Goal: Transaction & Acquisition: Purchase product/service

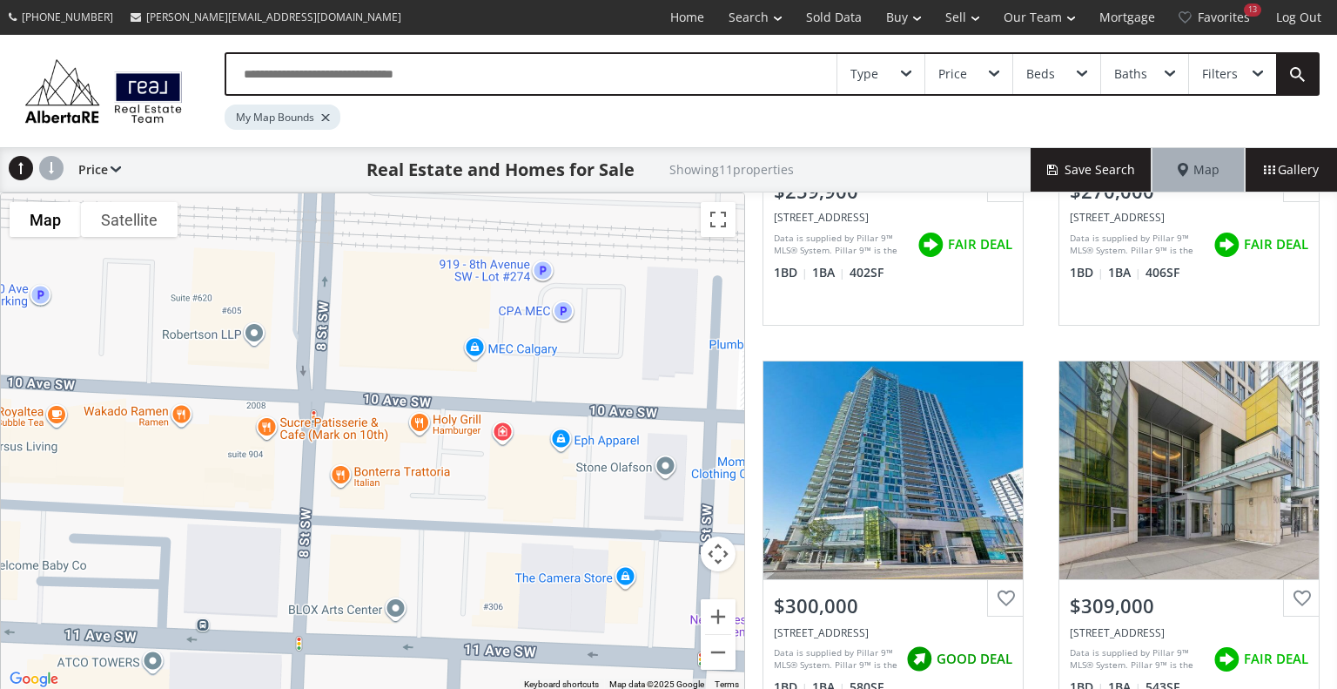
scroll to position [260, 0]
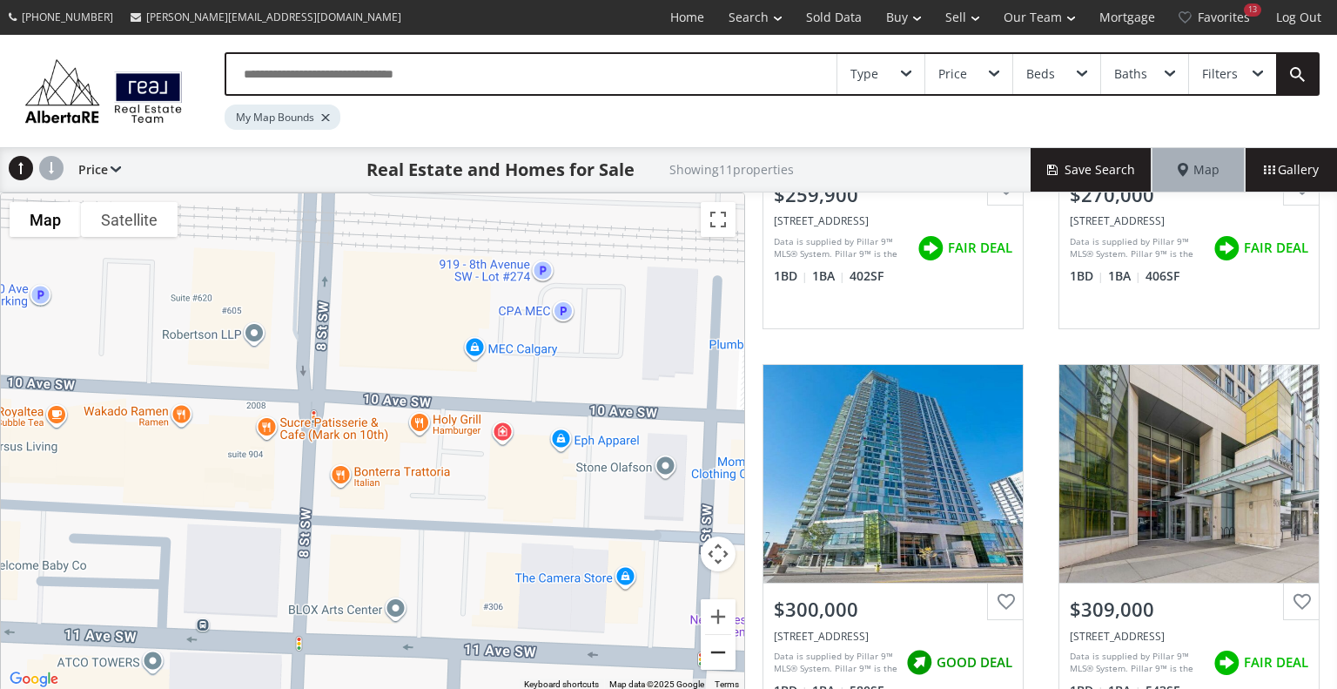
click at [707, 657] on button "Zoom out" at bounding box center [718, 652] width 35 height 35
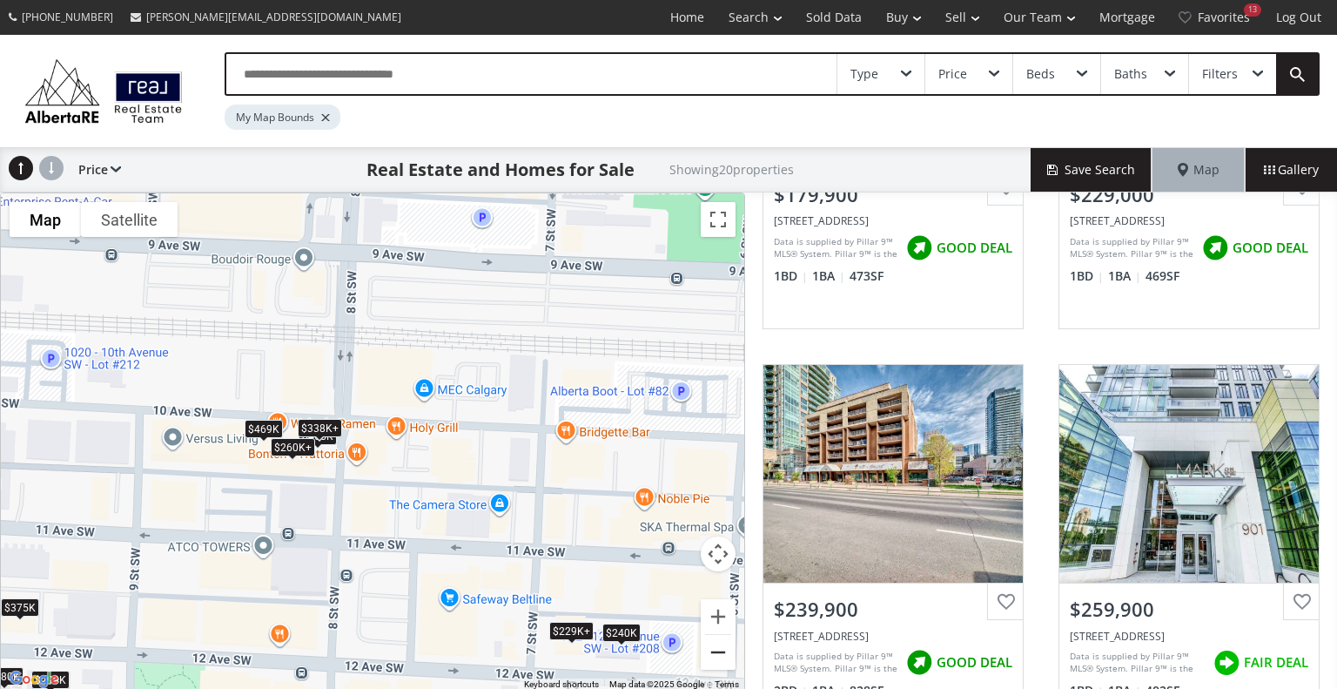
click at [707, 657] on button "Zoom out" at bounding box center [718, 652] width 35 height 35
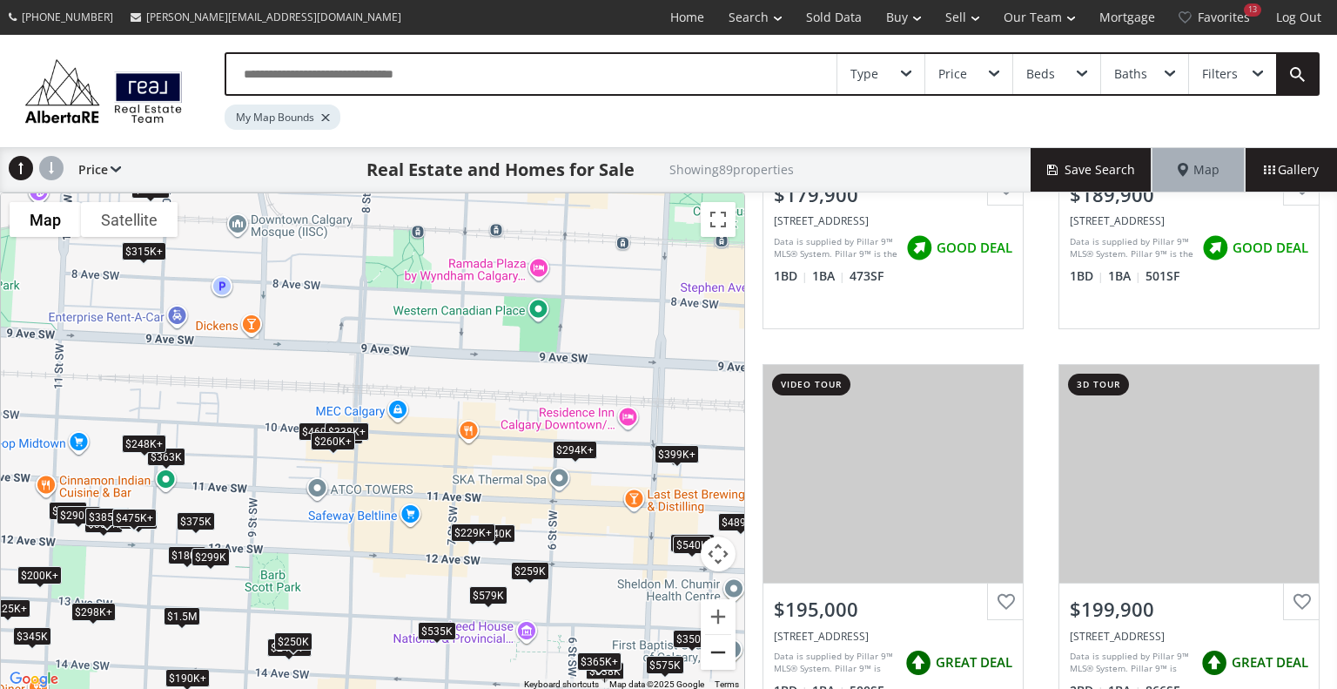
click at [707, 657] on button "Zoom out" at bounding box center [718, 652] width 35 height 35
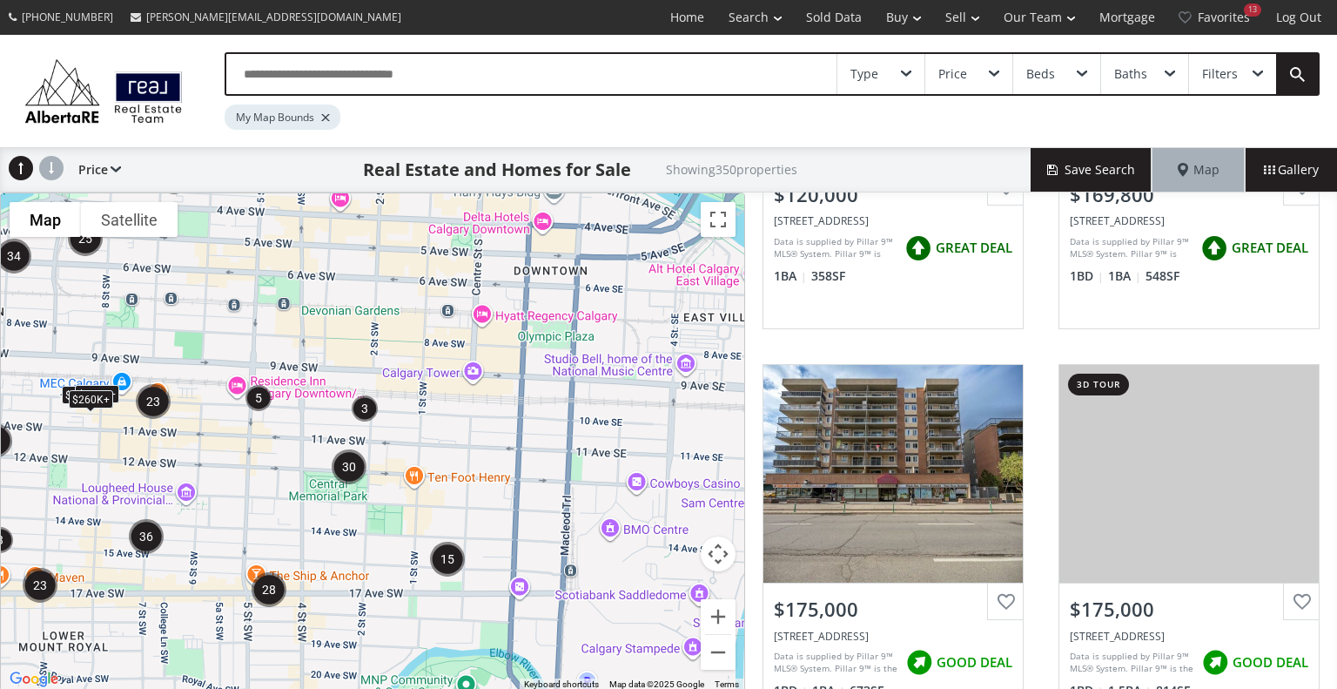
drag, startPoint x: 679, startPoint y: 450, endPoint x: 408, endPoint y: 413, distance: 273.2
click at [408, 413] on div "To navigate, press the arrow keys. $120K $215K $260K+ $260K+ $260K+ $260K+ $260…" at bounding box center [372, 441] width 743 height 497
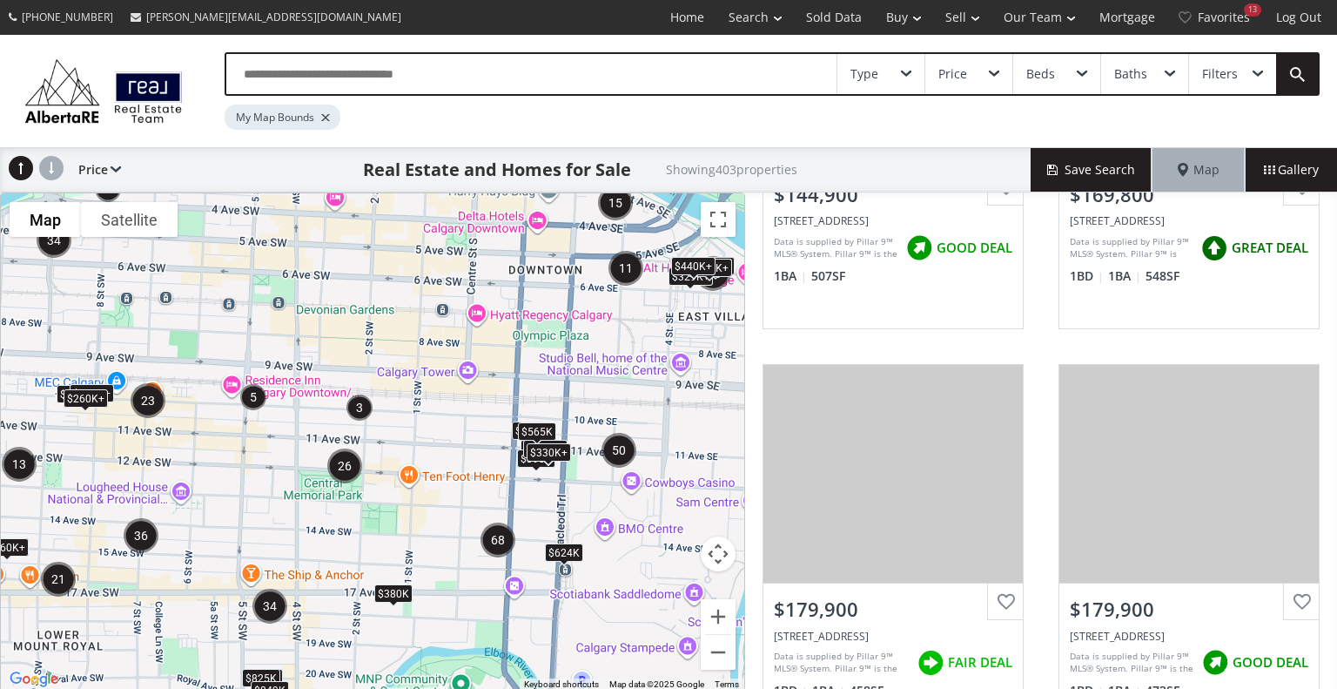
click at [418, 488] on div "To navigate, press the arrow keys. $260K+ $260K+ $280K+ $298K+ $260K+ $260K+ $2…" at bounding box center [372, 441] width 743 height 497
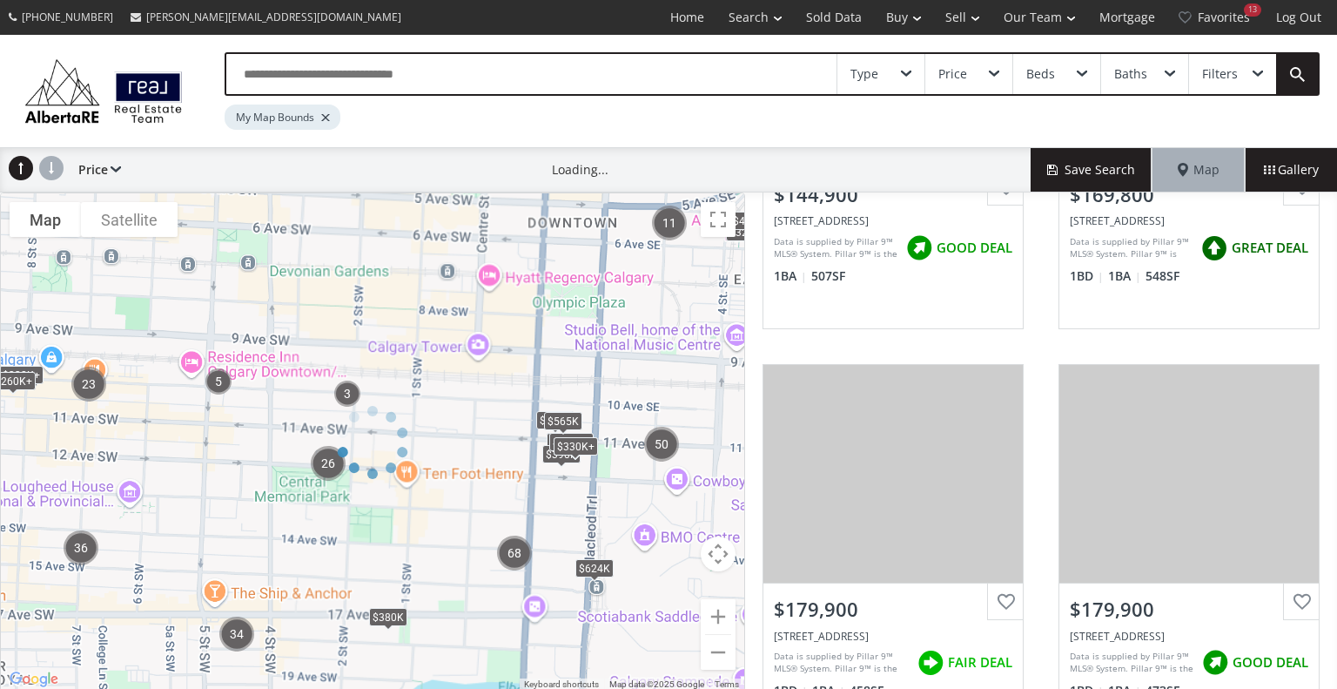
click at [418, 488] on div at bounding box center [372, 441] width 745 height 499
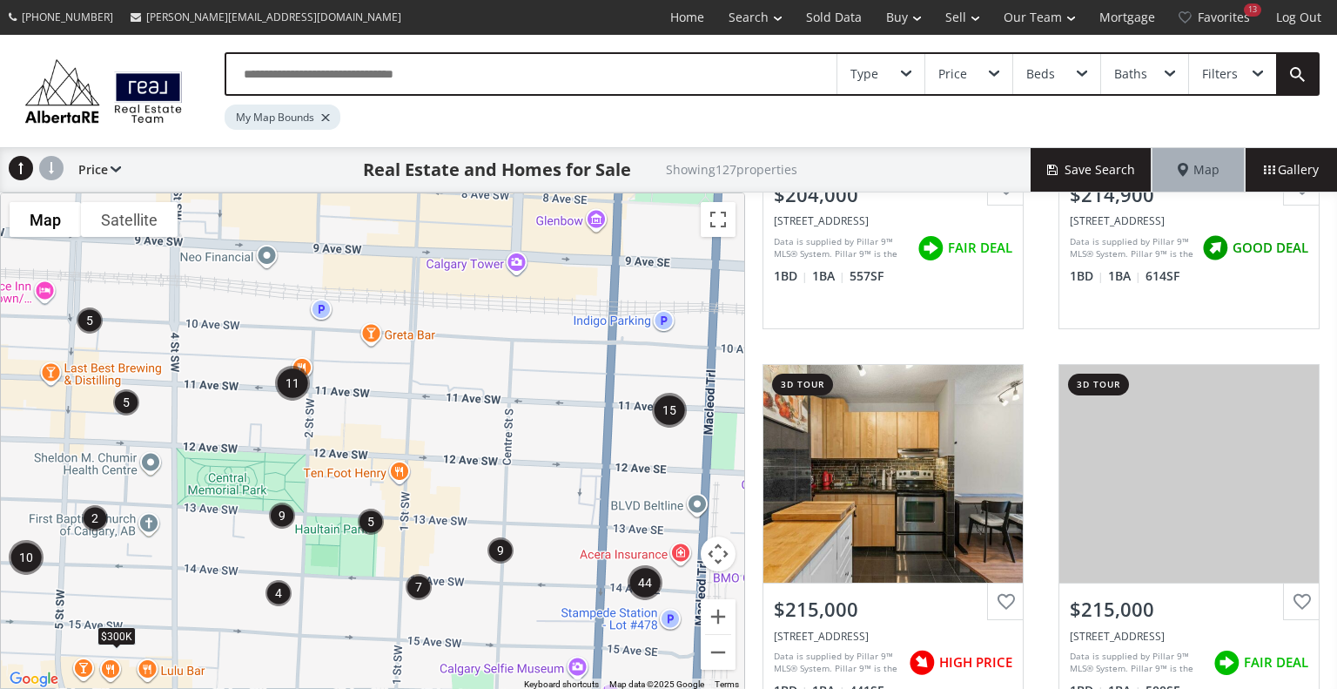
click at [418, 488] on div "To navigate, press the arrow keys. $300K" at bounding box center [372, 441] width 743 height 497
click at [0, 0] on div at bounding box center [0, 0] width 0 height 0
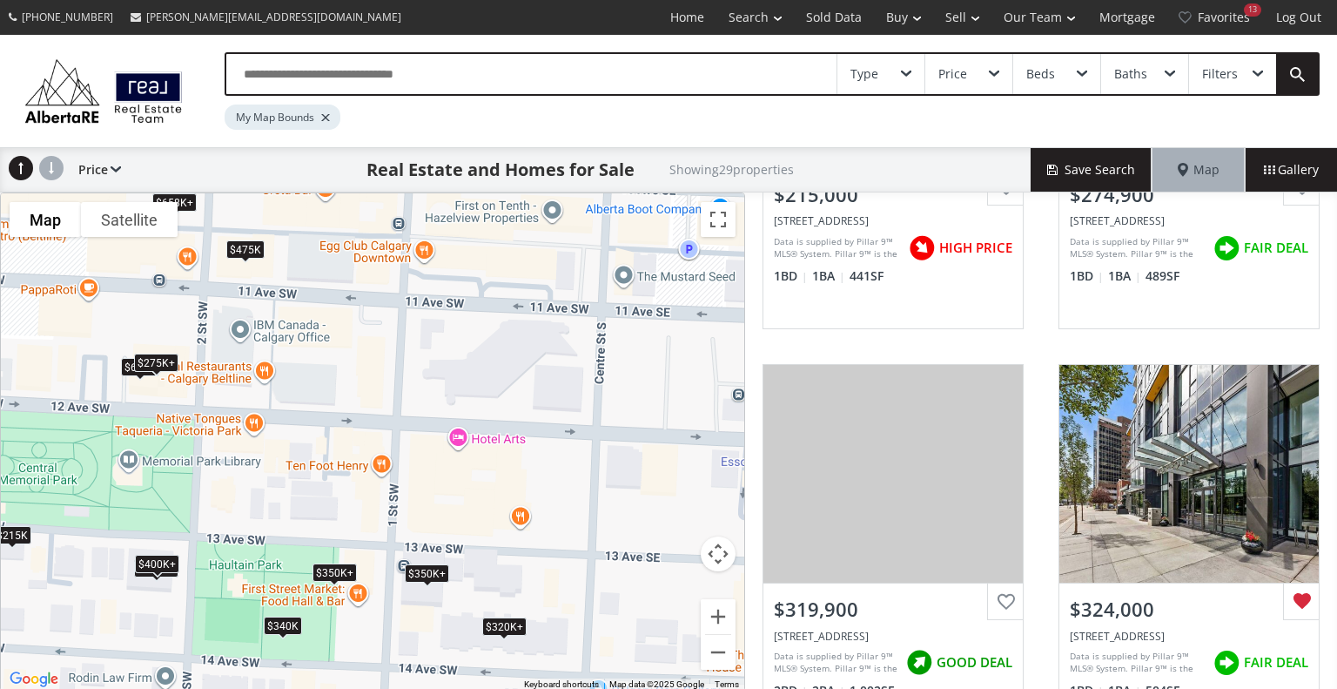
click at [421, 570] on div "$350K+" at bounding box center [427, 572] width 44 height 18
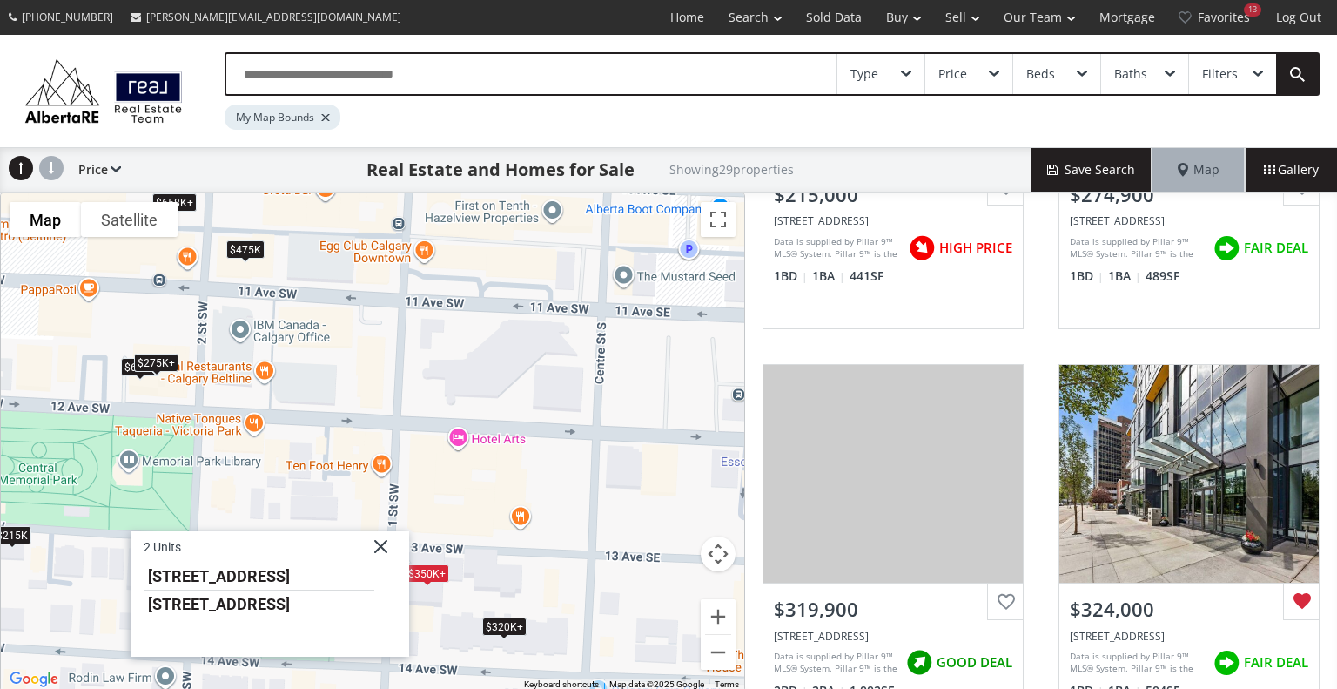
click at [518, 555] on div "To navigate, press the arrow keys. $215K $275K+ $320K+ $275K+ $275K+ $320K+ $34…" at bounding box center [372, 441] width 743 height 497
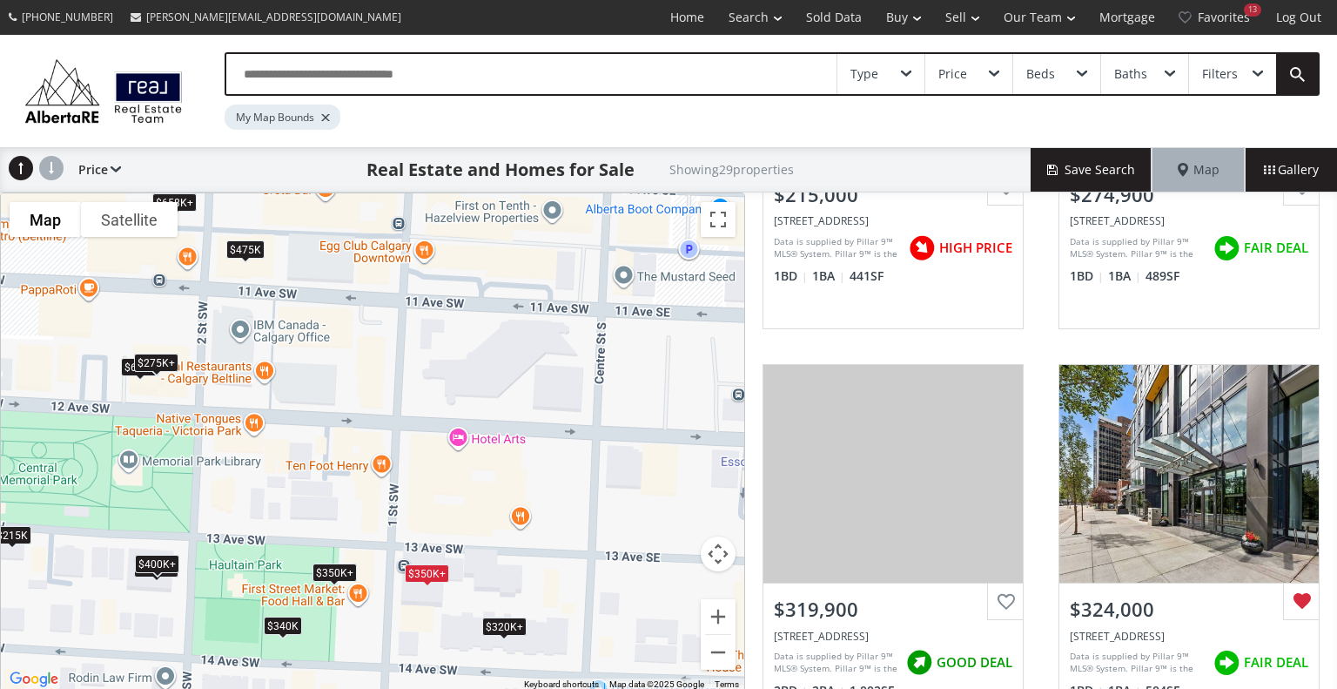
click at [423, 592] on div "To navigate, press the arrow keys. $215K $275K+ $320K+ $275K+ $275K+ $320K+ $34…" at bounding box center [372, 441] width 743 height 497
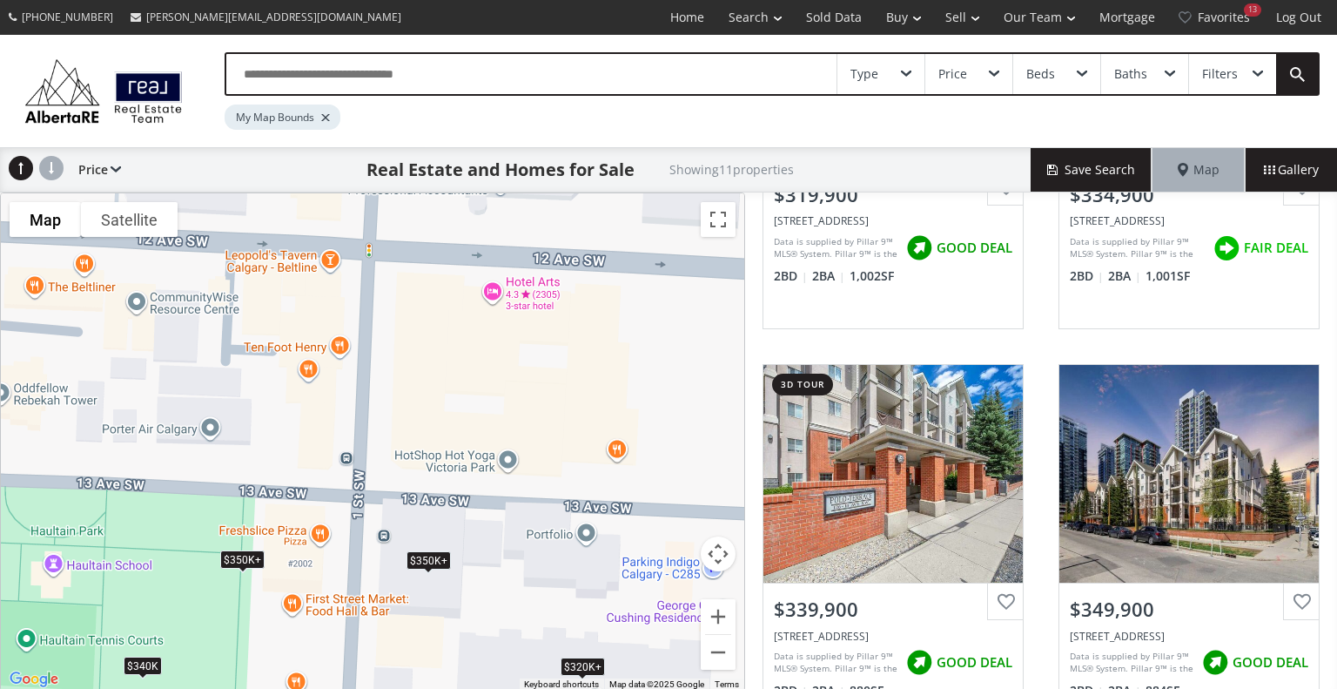
click at [432, 555] on div "$350K+" at bounding box center [429, 559] width 44 height 18
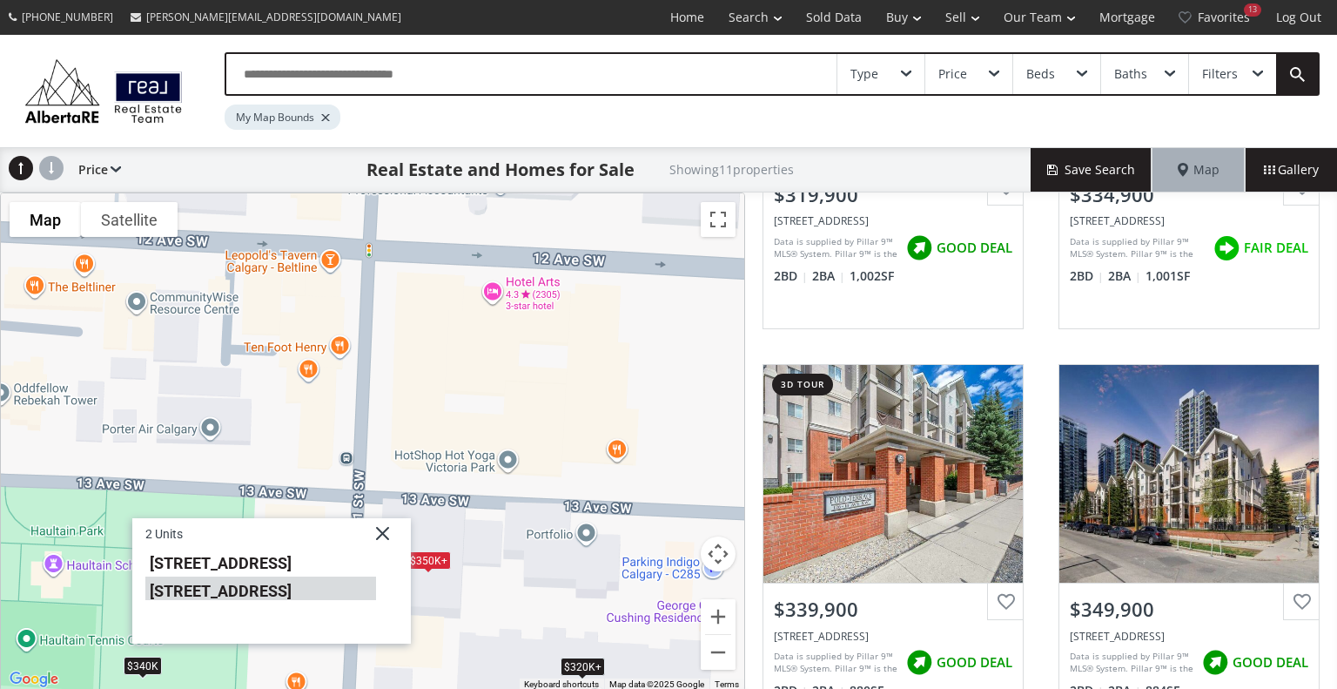
click at [326, 580] on li "135 13 Avenue SW #2011" at bounding box center [260, 588] width 231 height 23
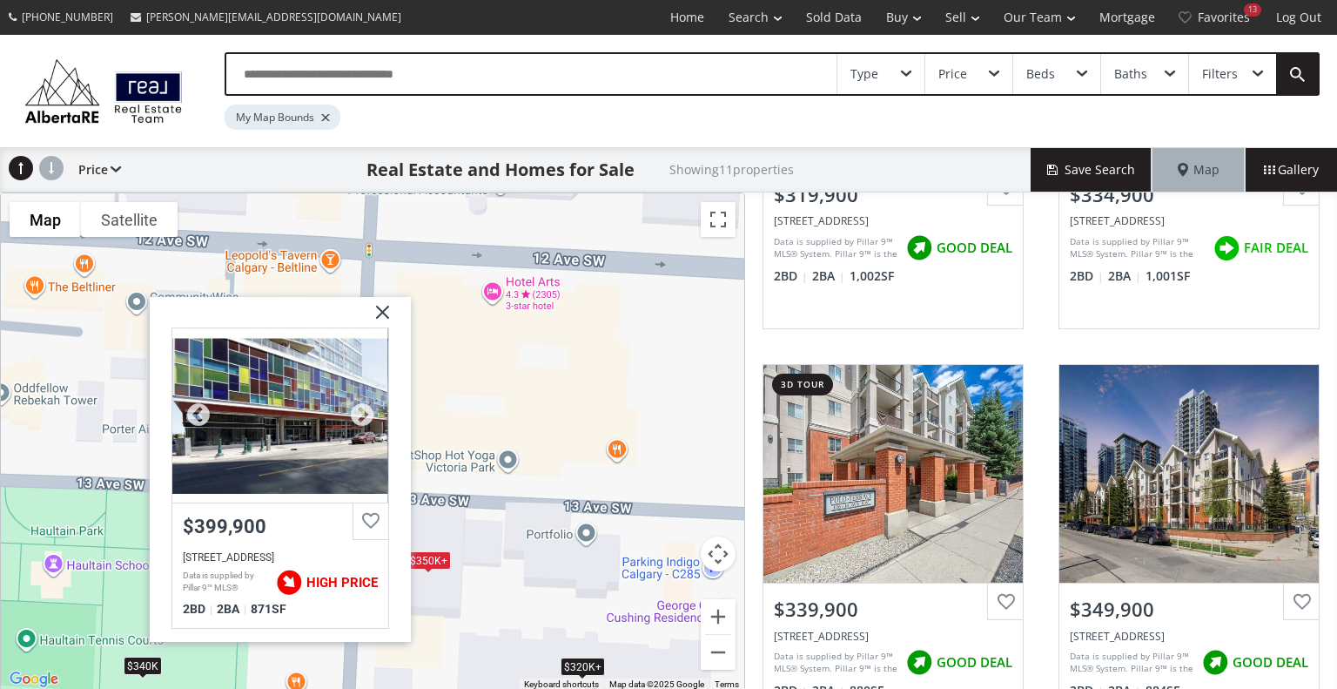
click at [297, 416] on div at bounding box center [280, 414] width 216 height 174
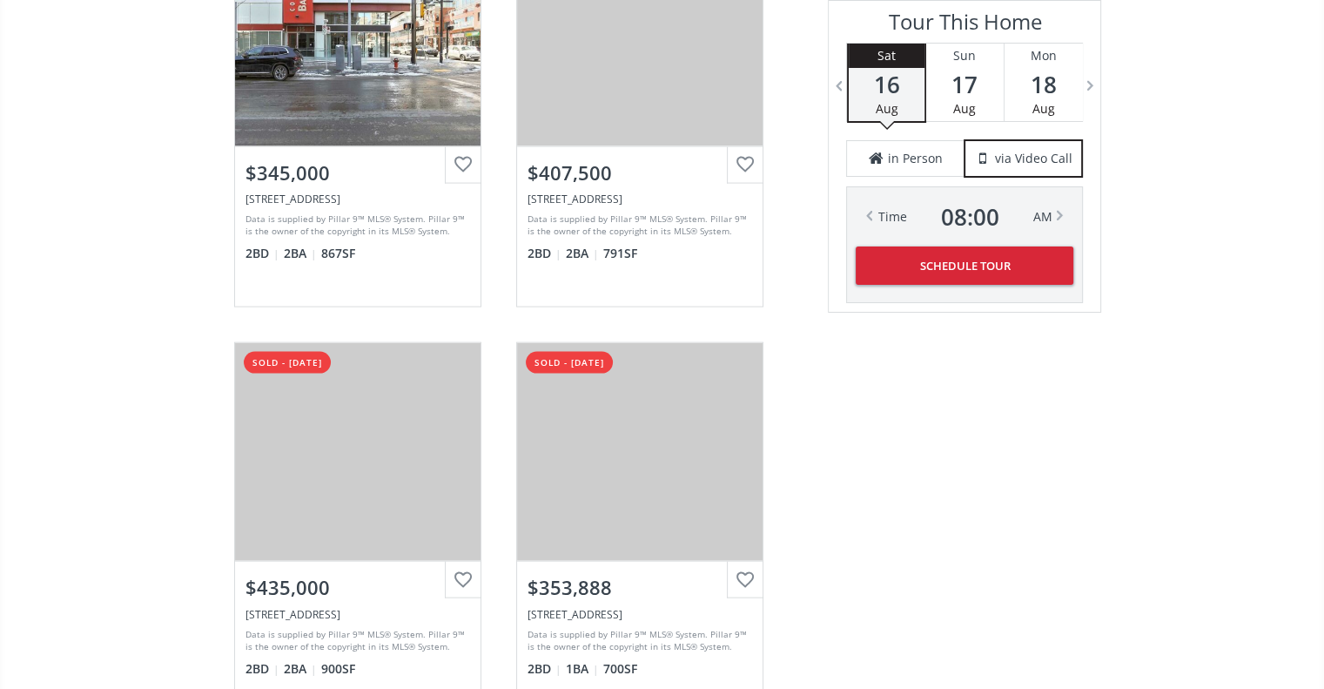
scroll to position [3722, 0]
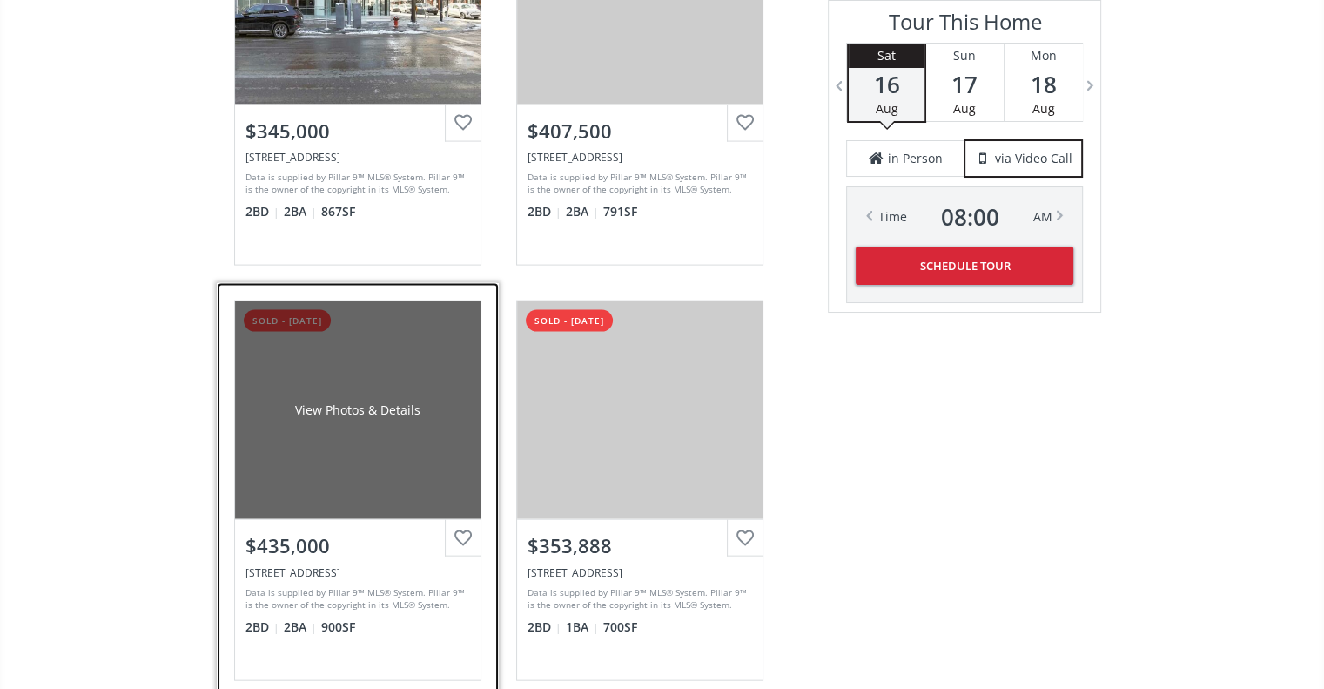
click at [398, 448] on div "View Photos & Details" at bounding box center [357, 410] width 245 height 218
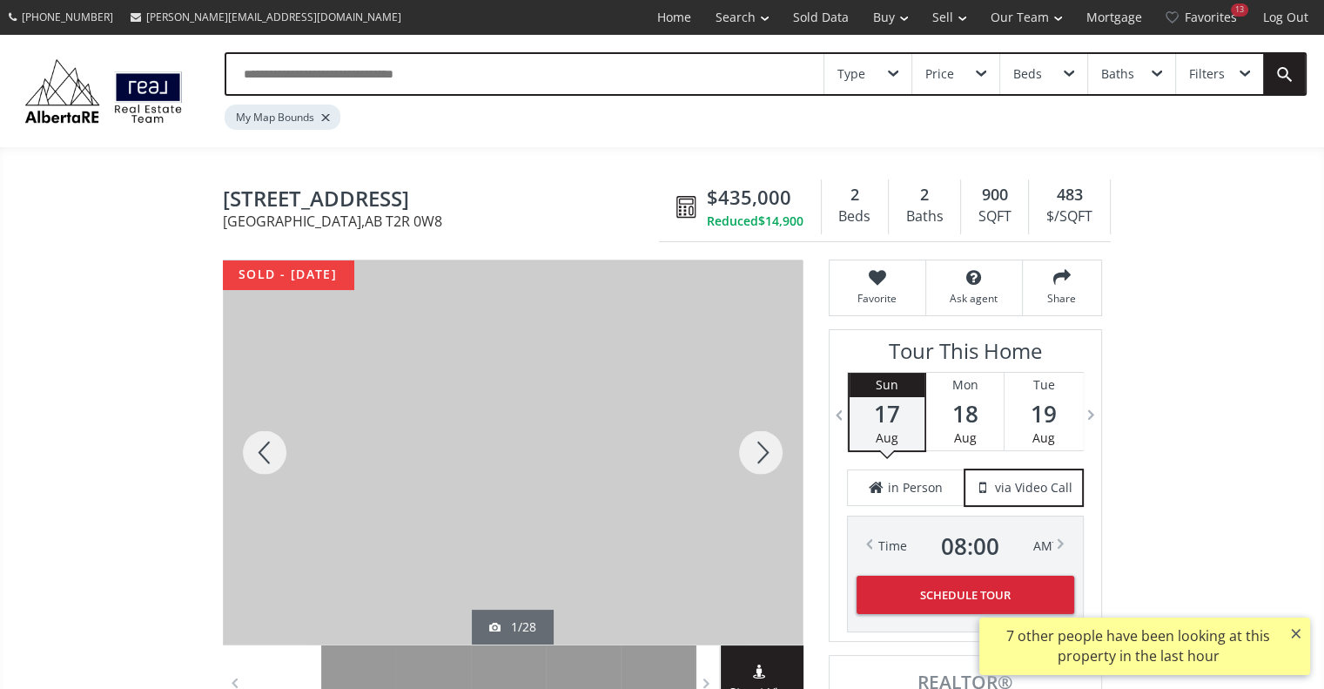
click at [757, 451] on div at bounding box center [761, 452] width 84 height 384
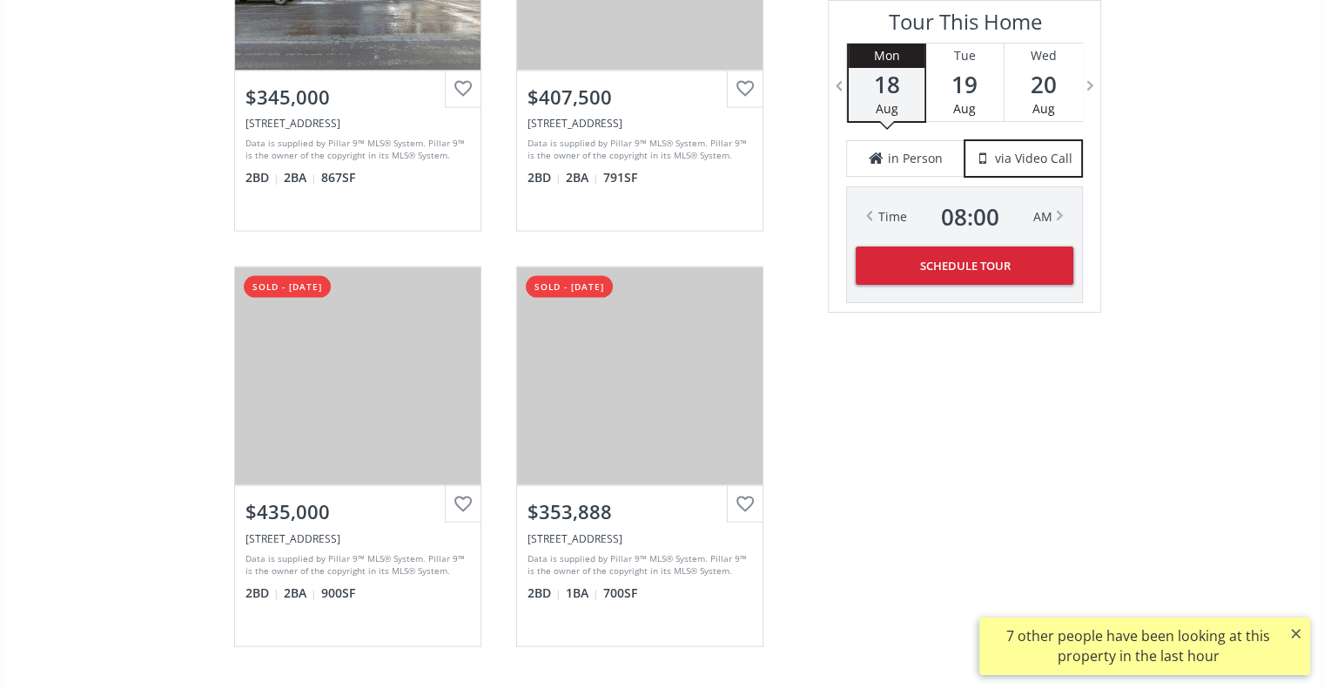
scroll to position [3766, 0]
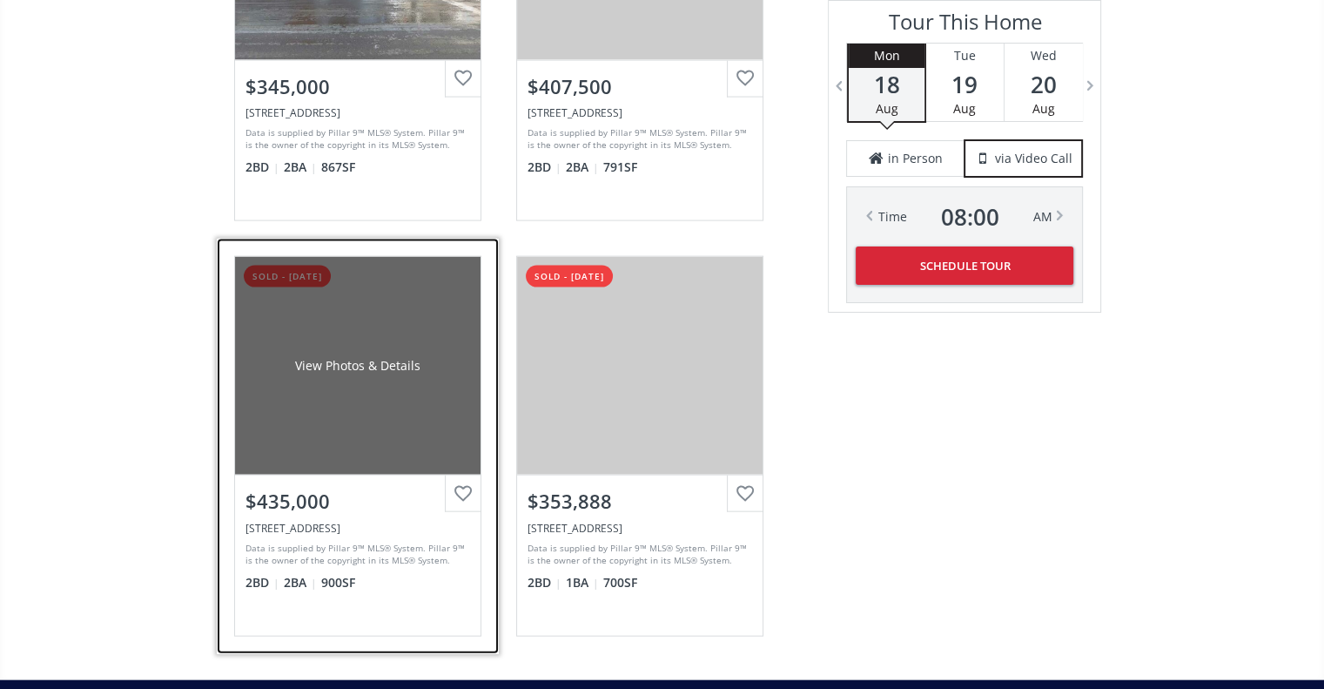
click at [364, 394] on div "View Photos & Details" at bounding box center [357, 366] width 245 height 218
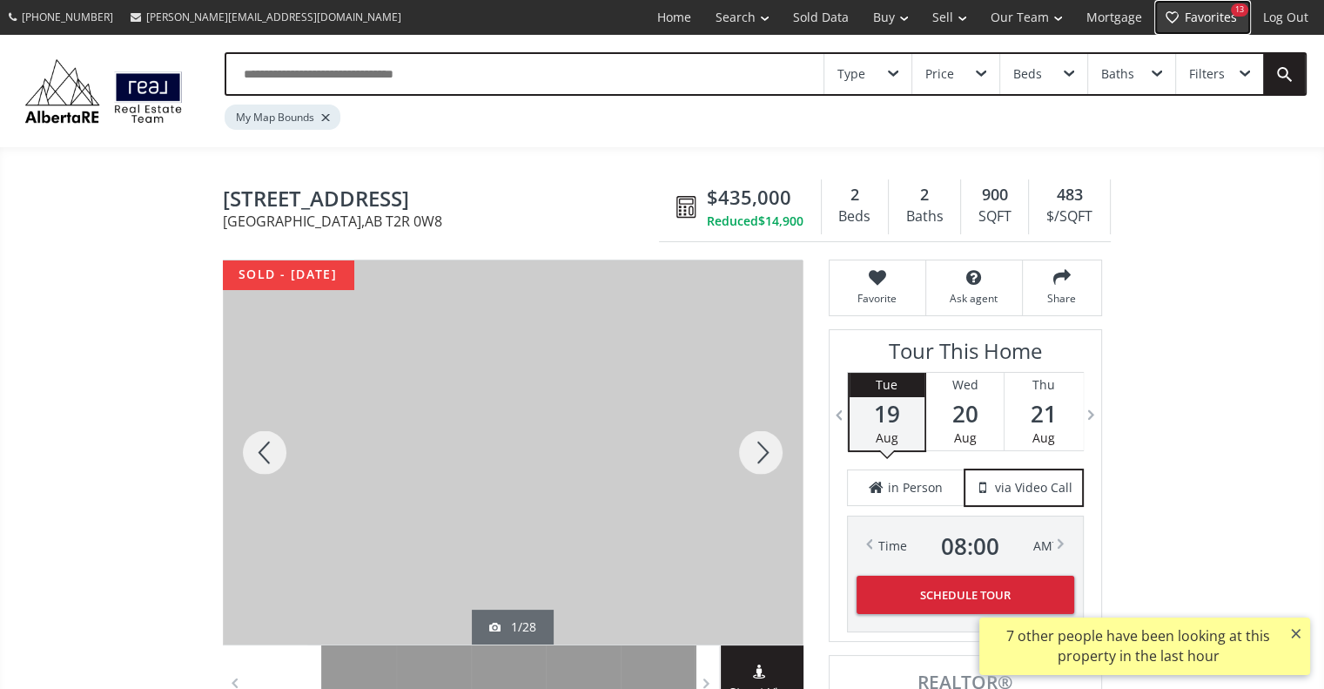
click at [1199, 17] on link "Favorites 13" at bounding box center [1202, 17] width 97 height 35
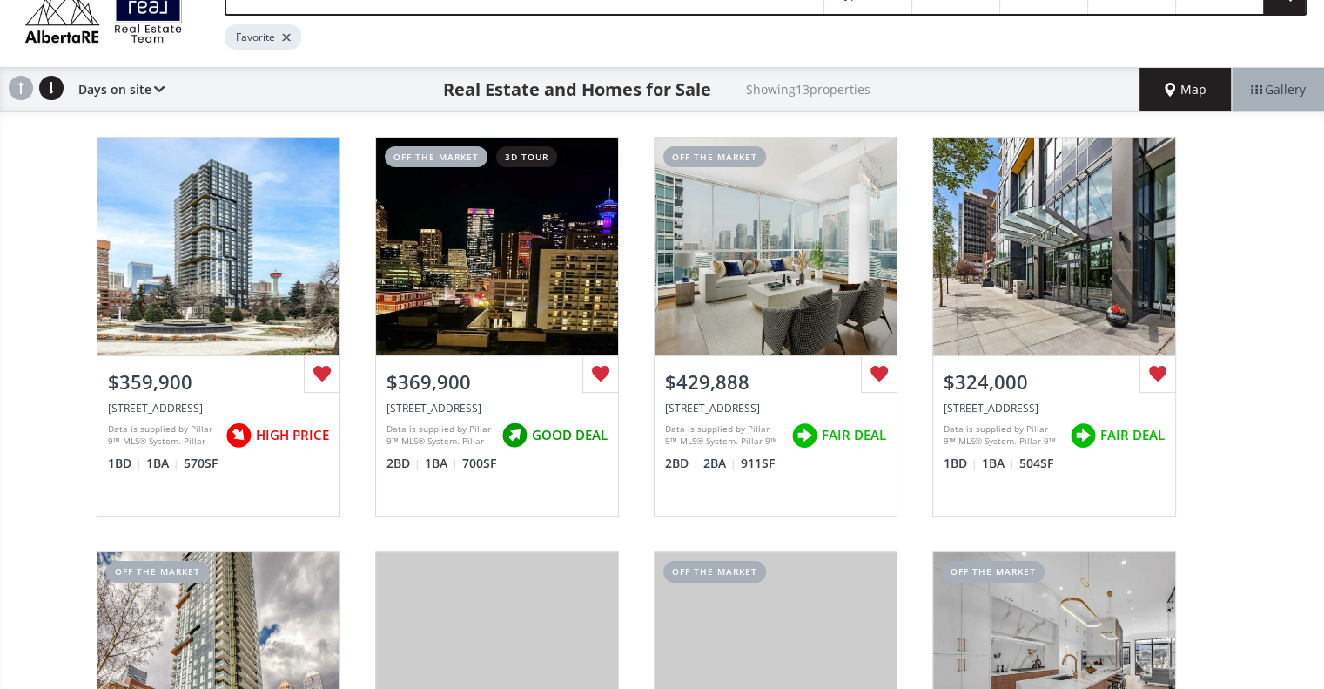
scroll to position [84, 0]
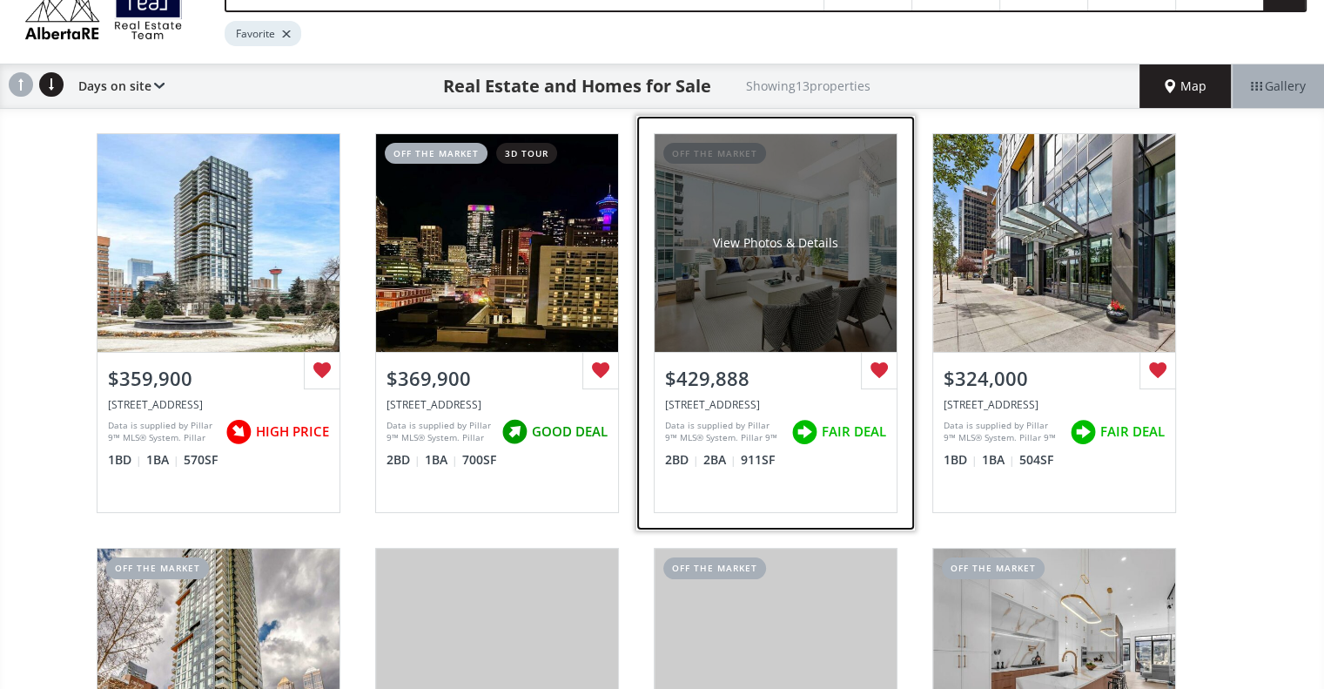
click at [806, 196] on div "View Photos & Details" at bounding box center [776, 243] width 242 height 218
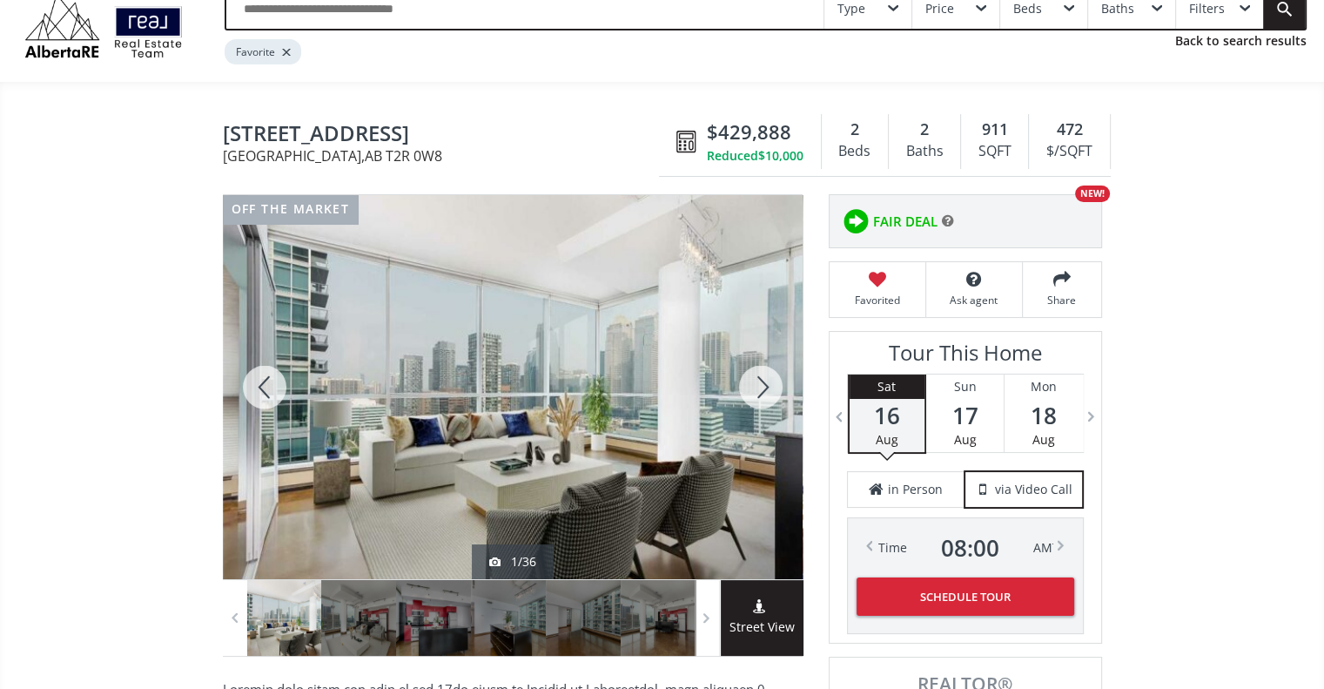
scroll to position [77, 0]
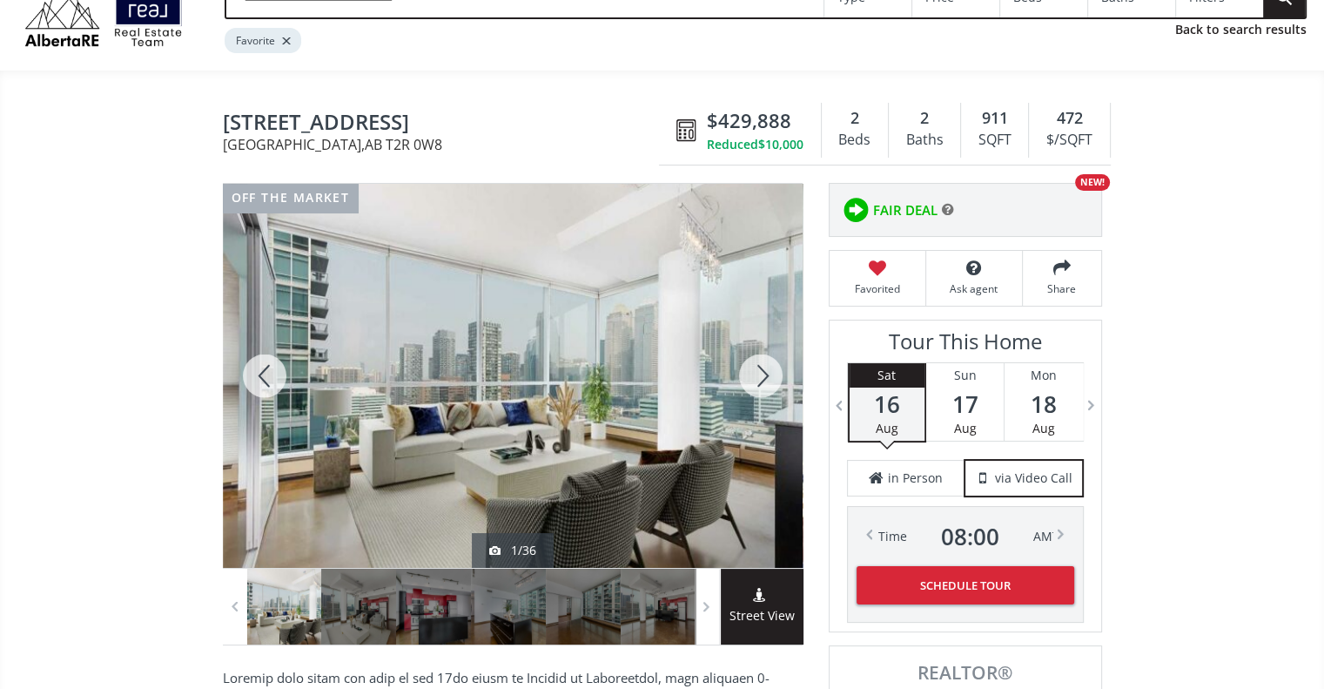
click at [757, 367] on div at bounding box center [761, 376] width 84 height 384
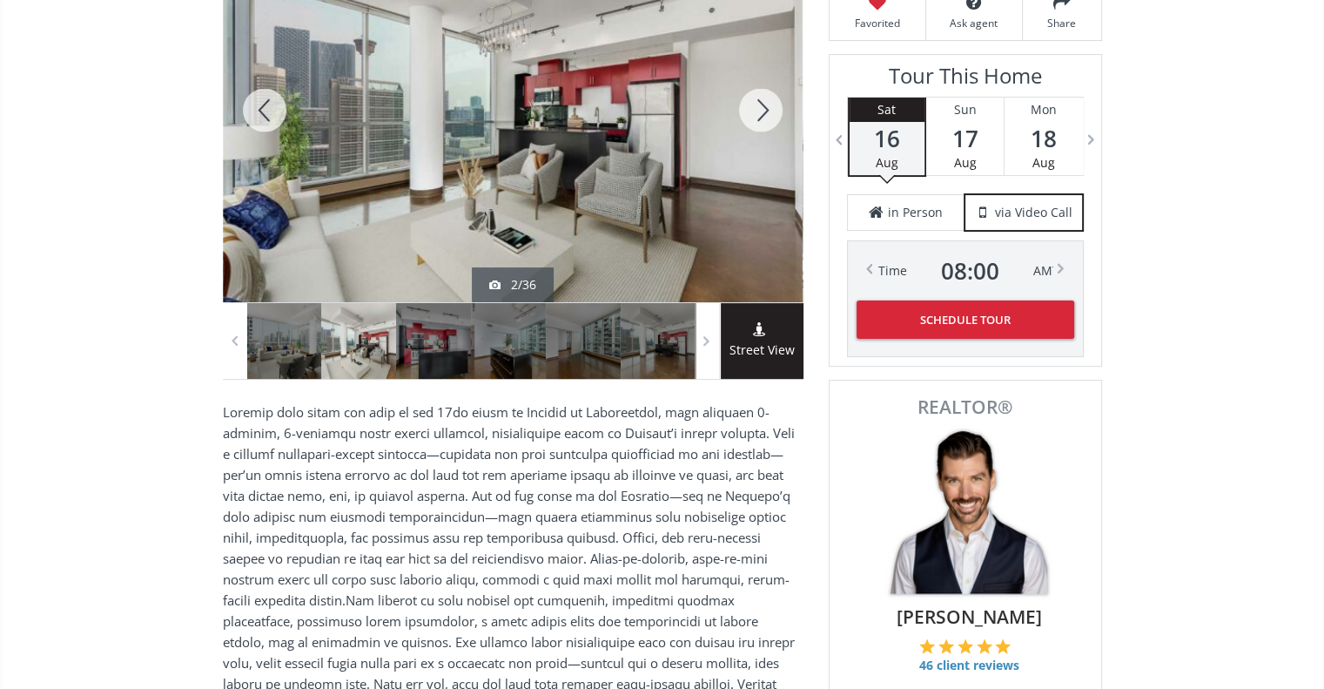
scroll to position [21, 0]
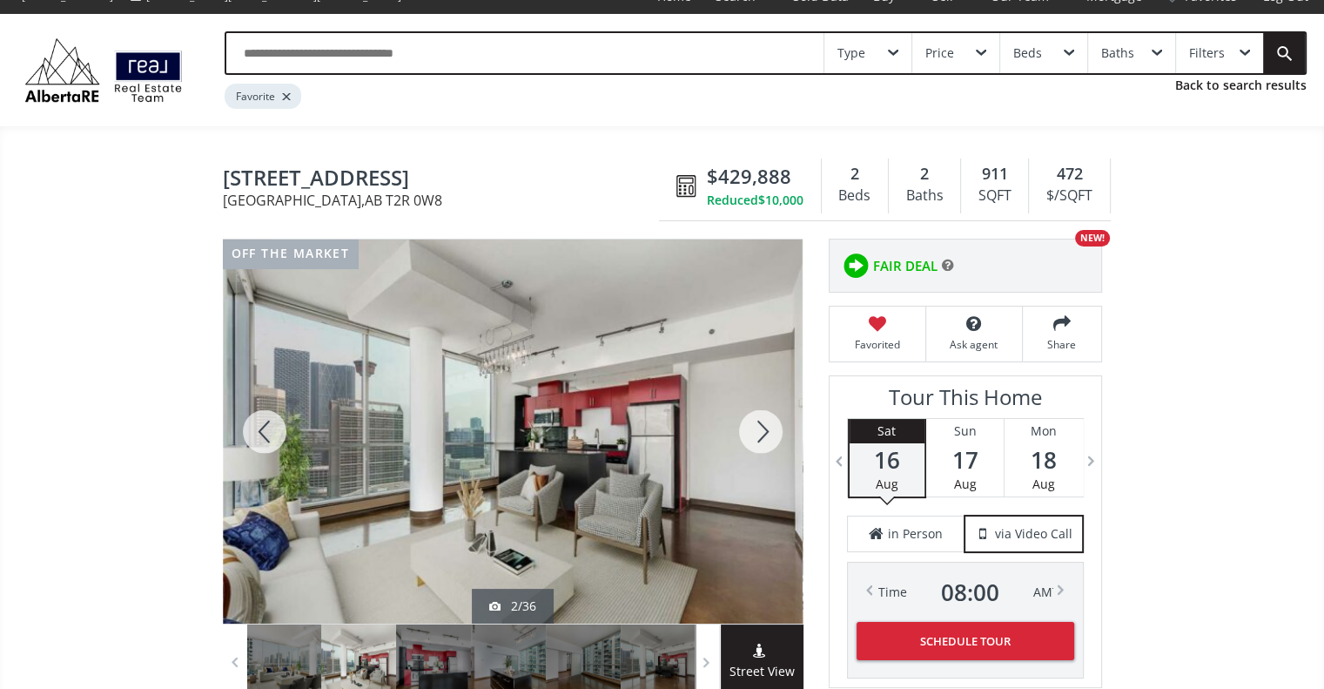
click at [259, 439] on div at bounding box center [265, 431] width 84 height 384
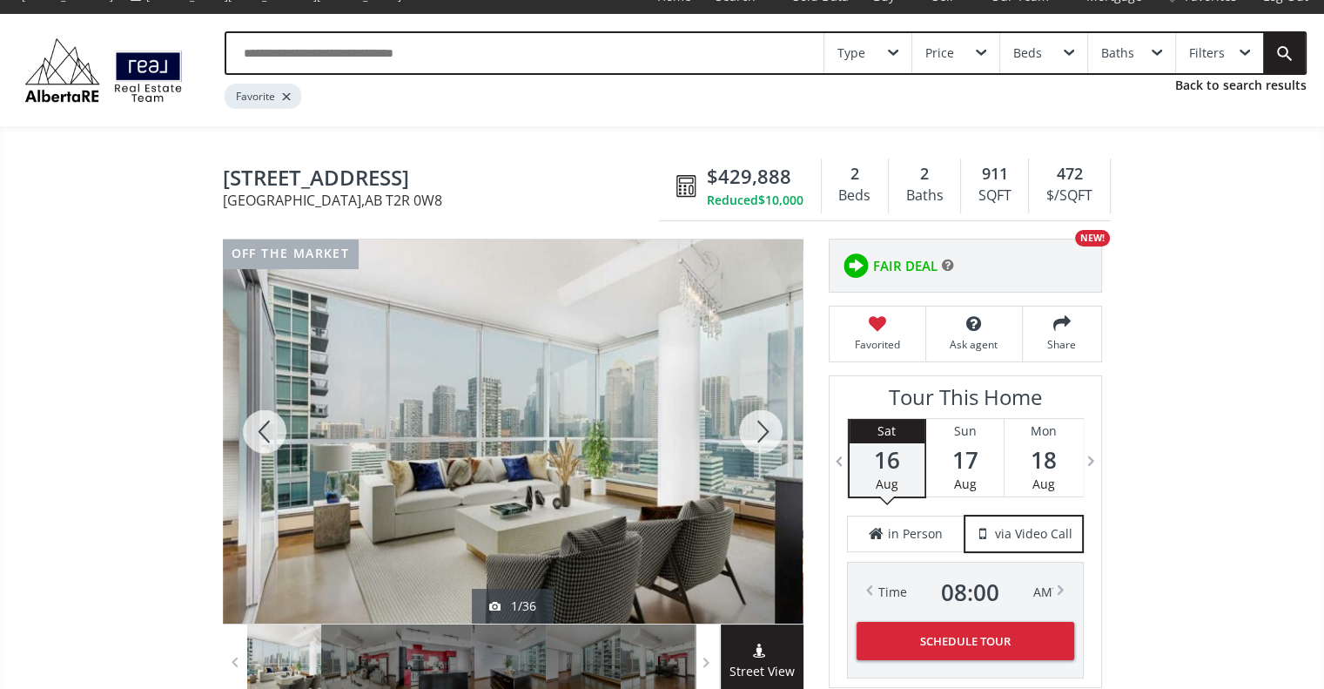
click at [754, 440] on div at bounding box center [761, 431] width 84 height 384
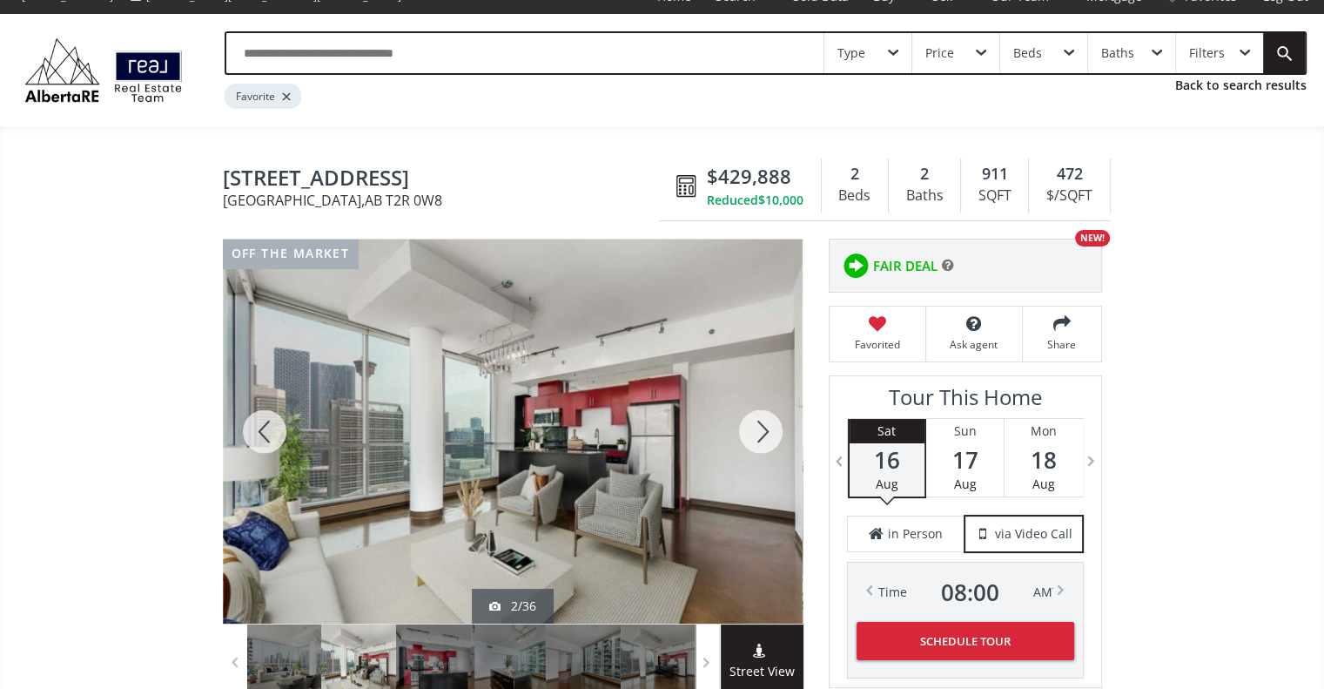
click at [754, 440] on div at bounding box center [761, 431] width 84 height 384
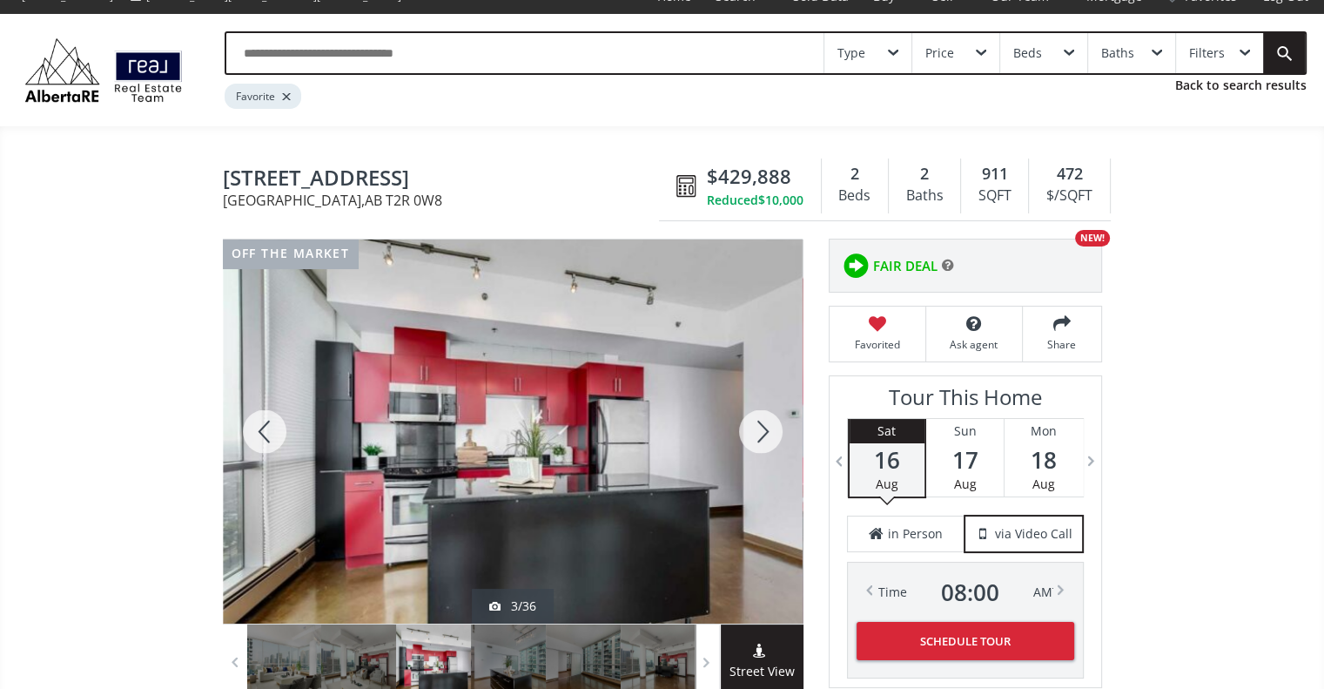
click at [765, 434] on div at bounding box center [761, 431] width 84 height 384
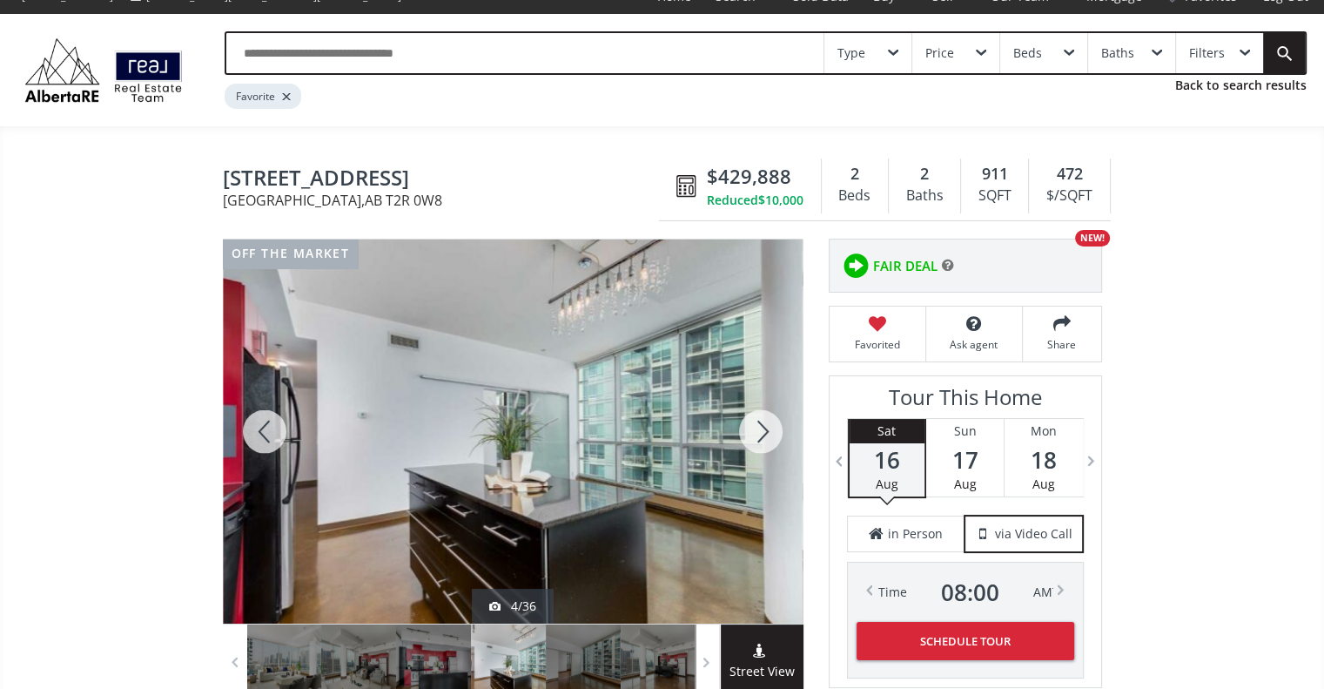
click at [765, 434] on div at bounding box center [761, 431] width 84 height 384
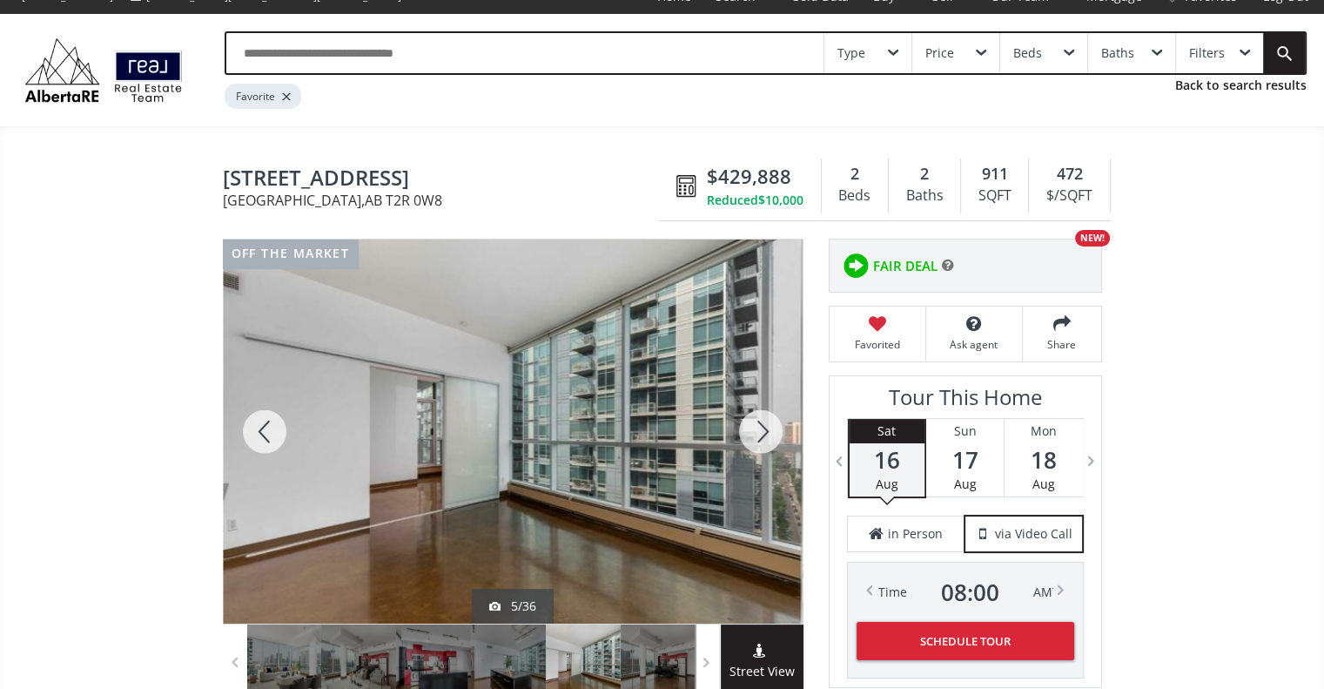
click at [765, 434] on div at bounding box center [761, 431] width 84 height 384
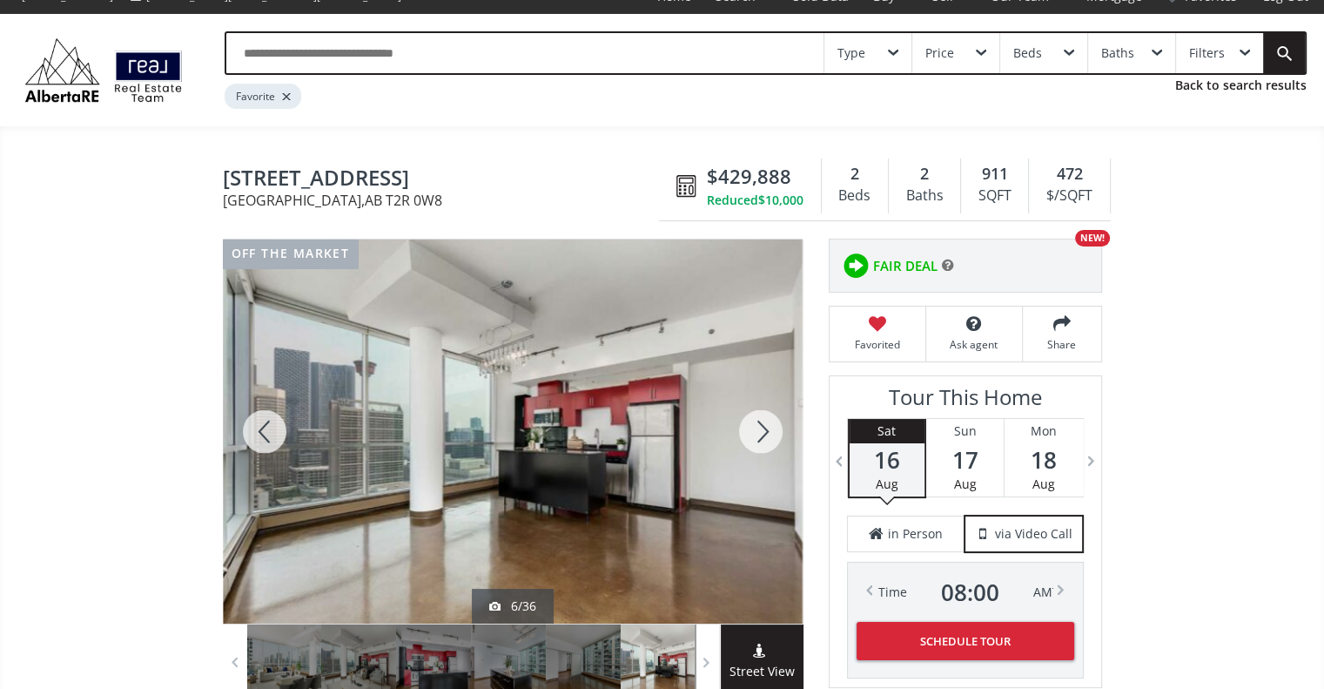
click at [765, 434] on div at bounding box center [761, 431] width 84 height 384
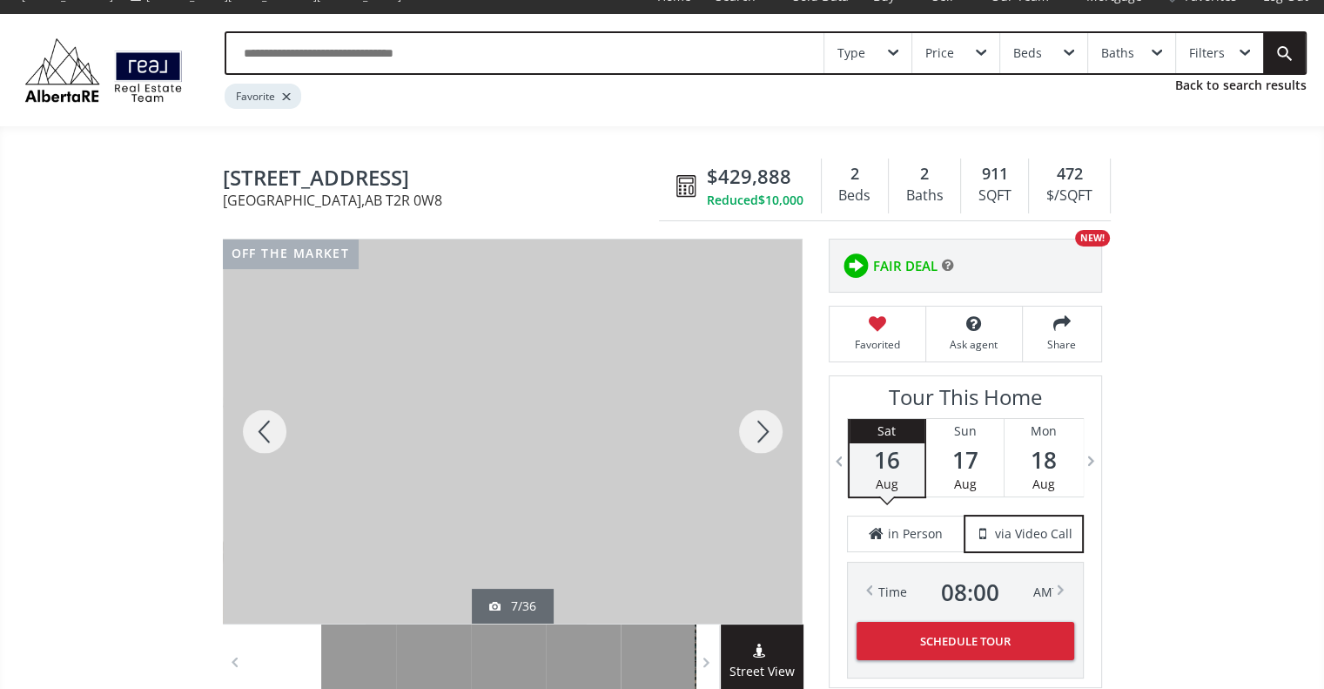
click at [765, 434] on div at bounding box center [761, 431] width 84 height 384
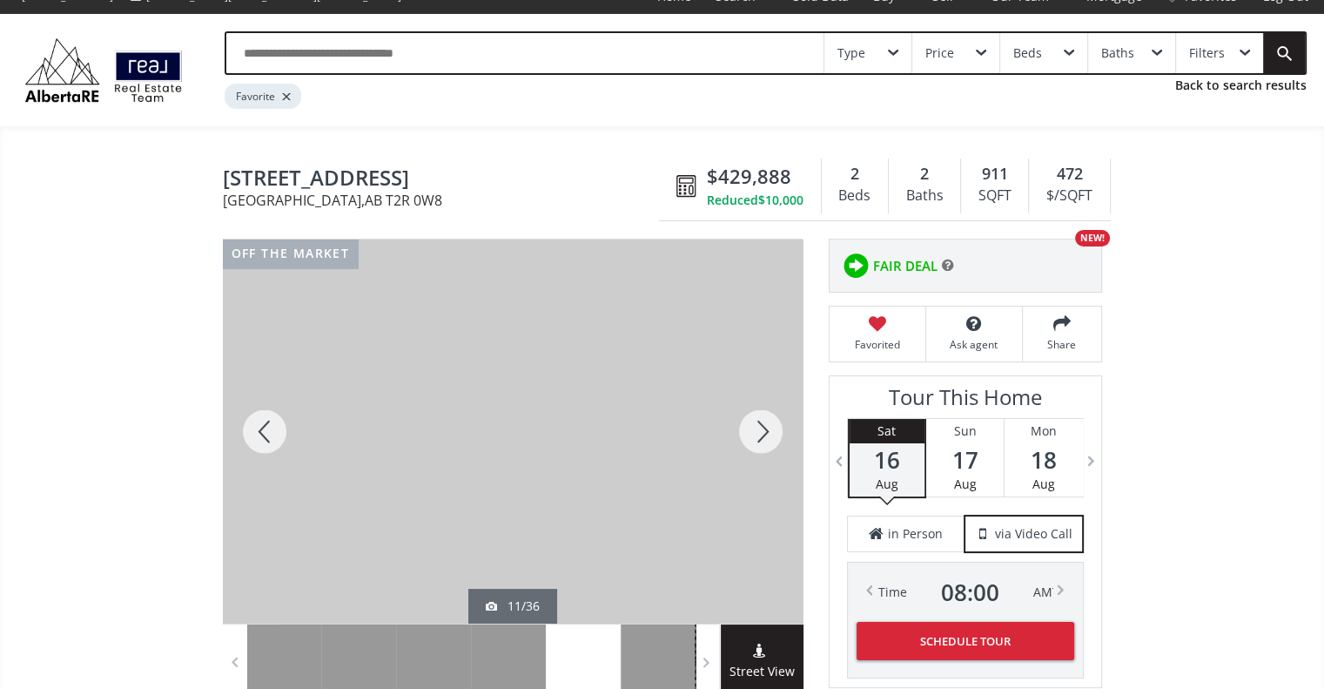
click at [765, 434] on div at bounding box center [761, 431] width 84 height 384
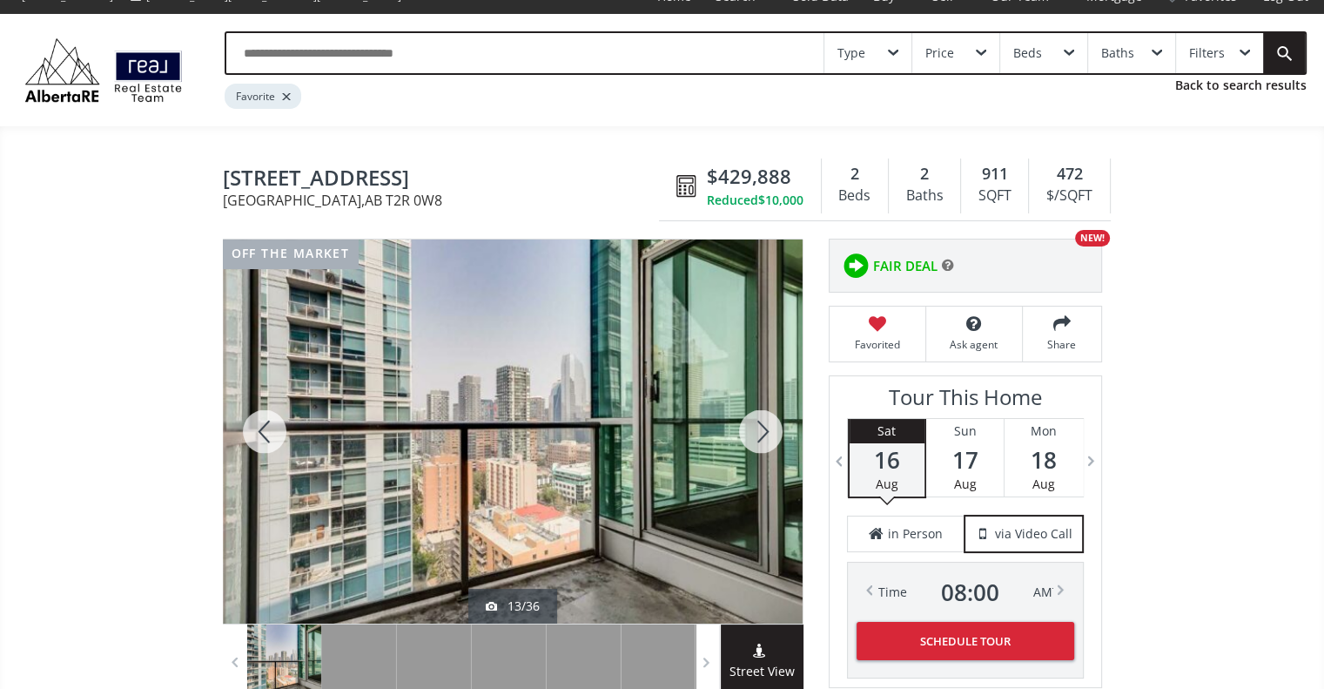
click at [765, 434] on div at bounding box center [761, 431] width 84 height 384
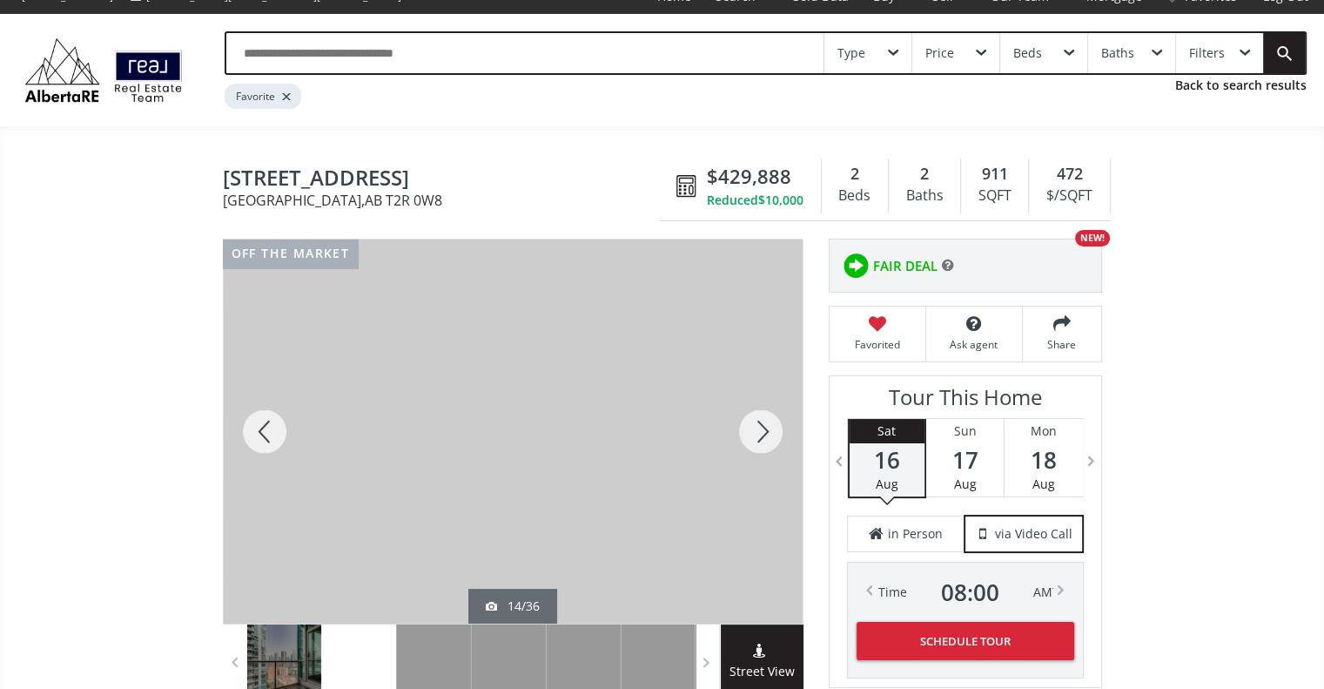
click at [765, 434] on div at bounding box center [761, 431] width 84 height 384
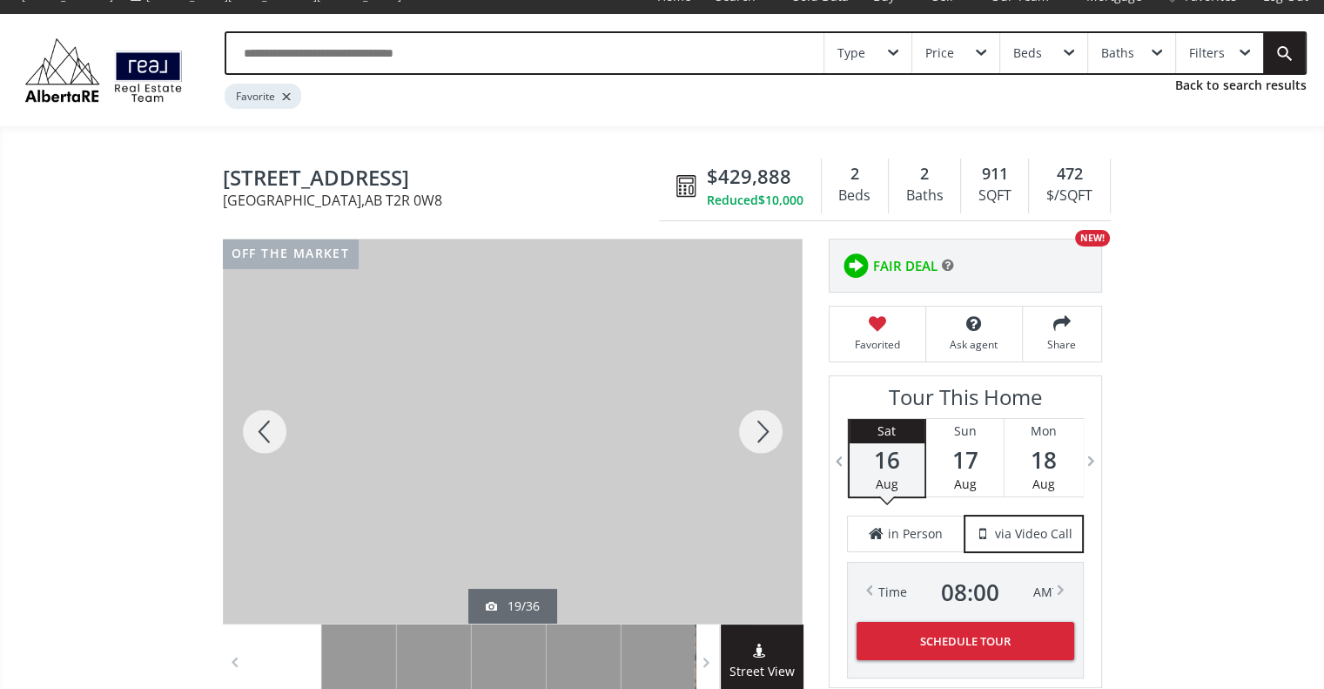
click at [765, 434] on div at bounding box center [761, 431] width 84 height 384
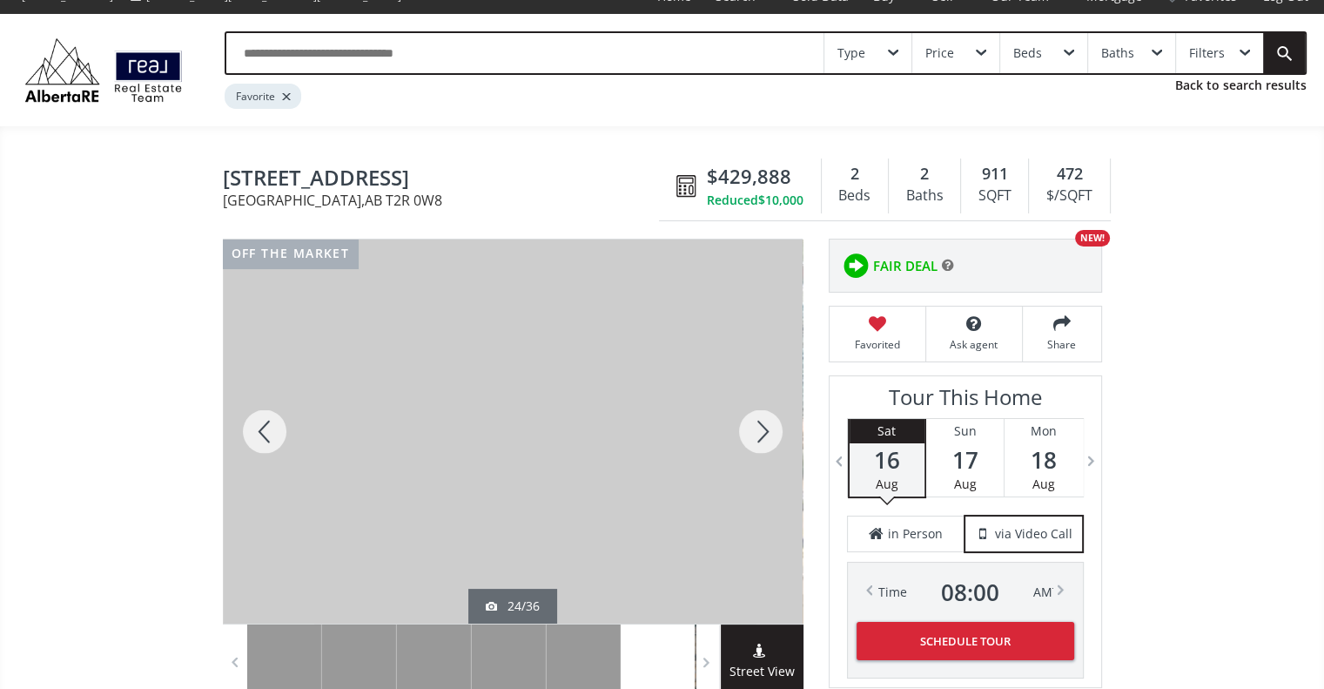
click at [748, 439] on div at bounding box center [761, 431] width 84 height 384
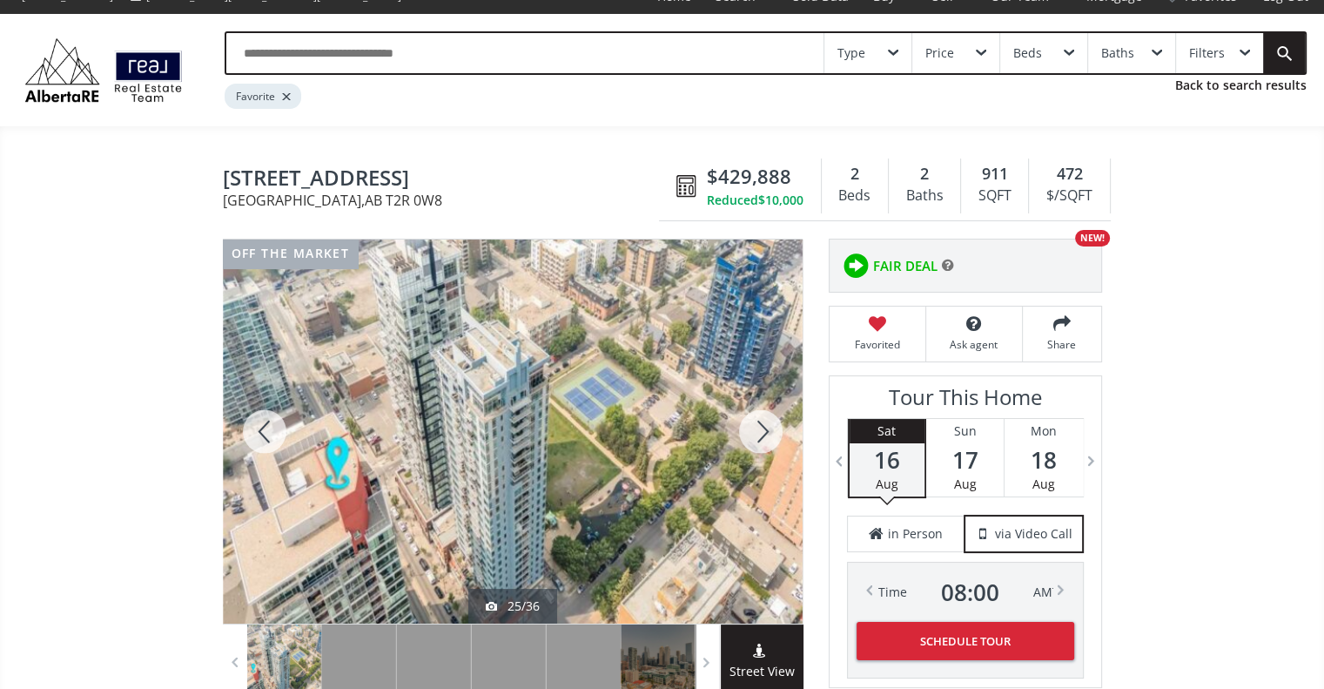
click at [748, 439] on div at bounding box center [761, 431] width 84 height 384
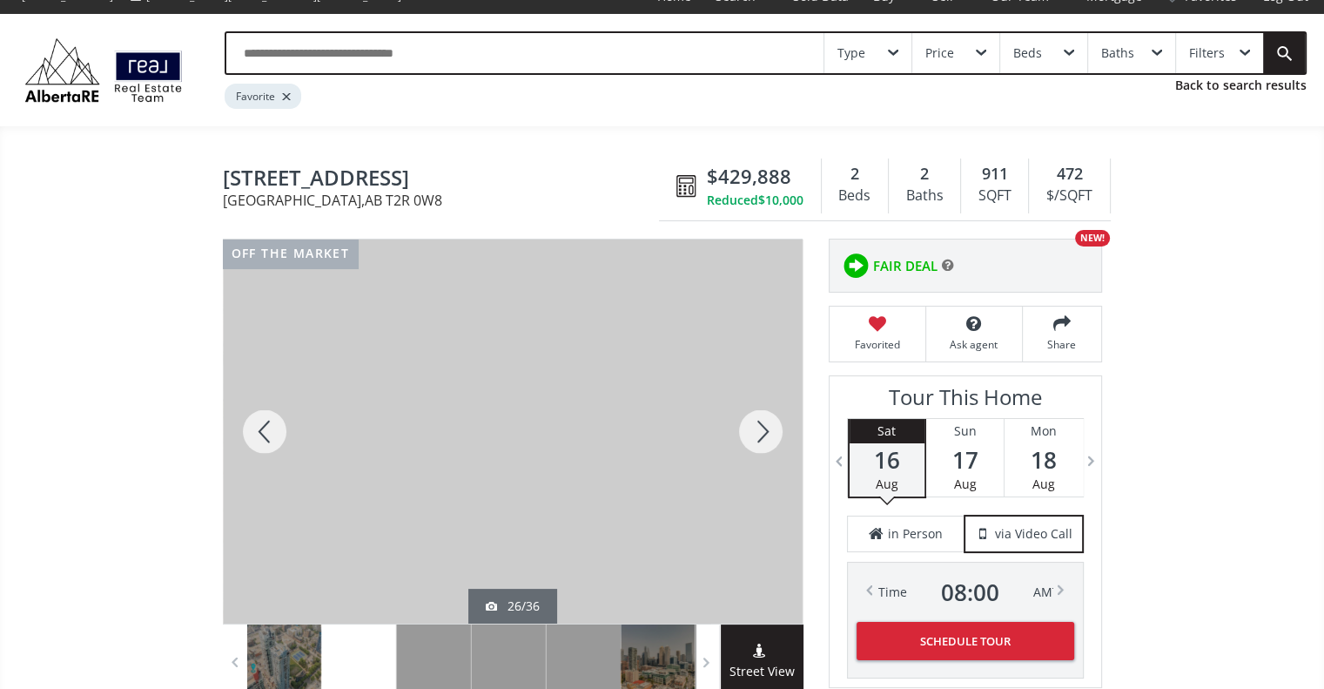
click at [748, 439] on div at bounding box center [761, 431] width 84 height 384
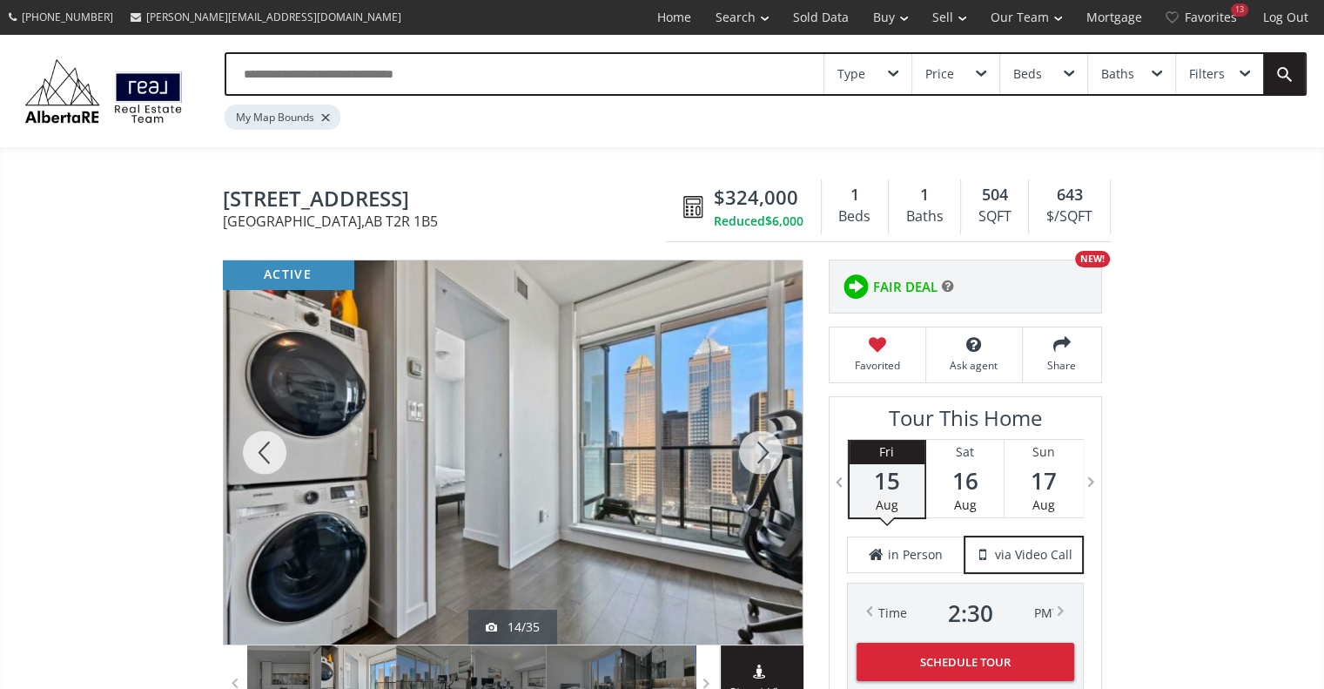
click at [756, 454] on div at bounding box center [761, 452] width 84 height 384
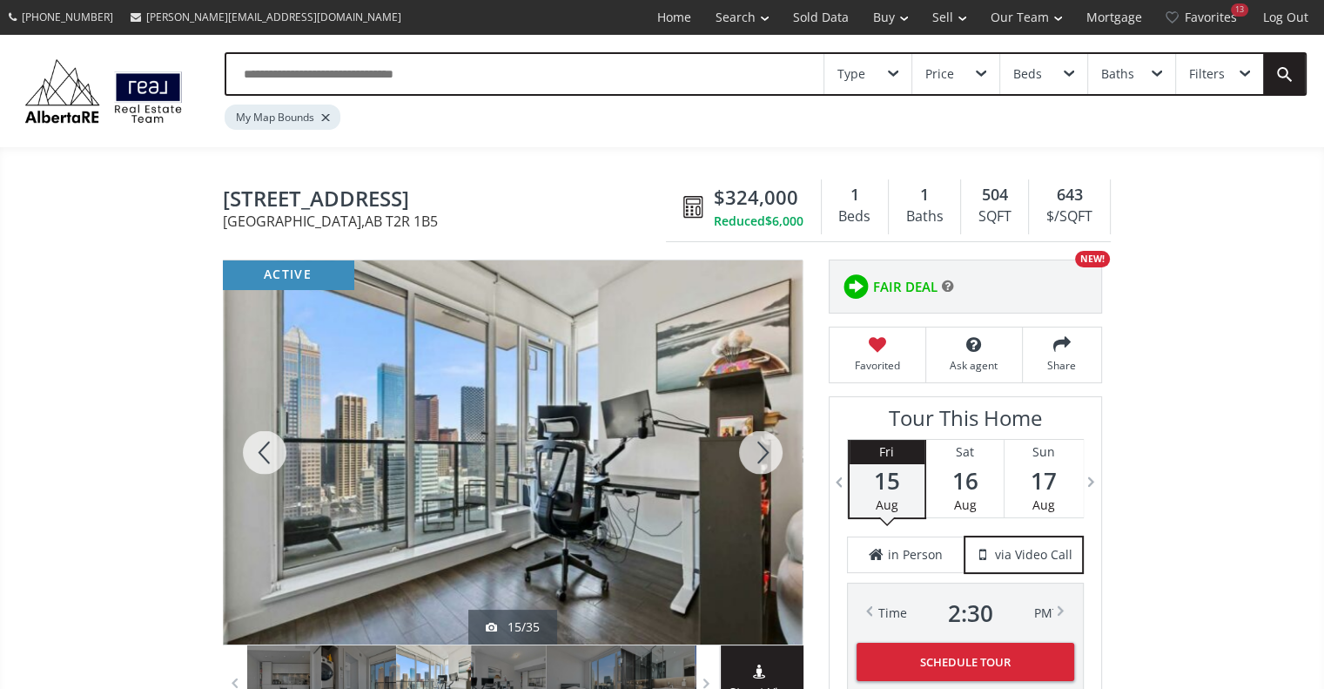
click at [756, 454] on div at bounding box center [761, 452] width 84 height 384
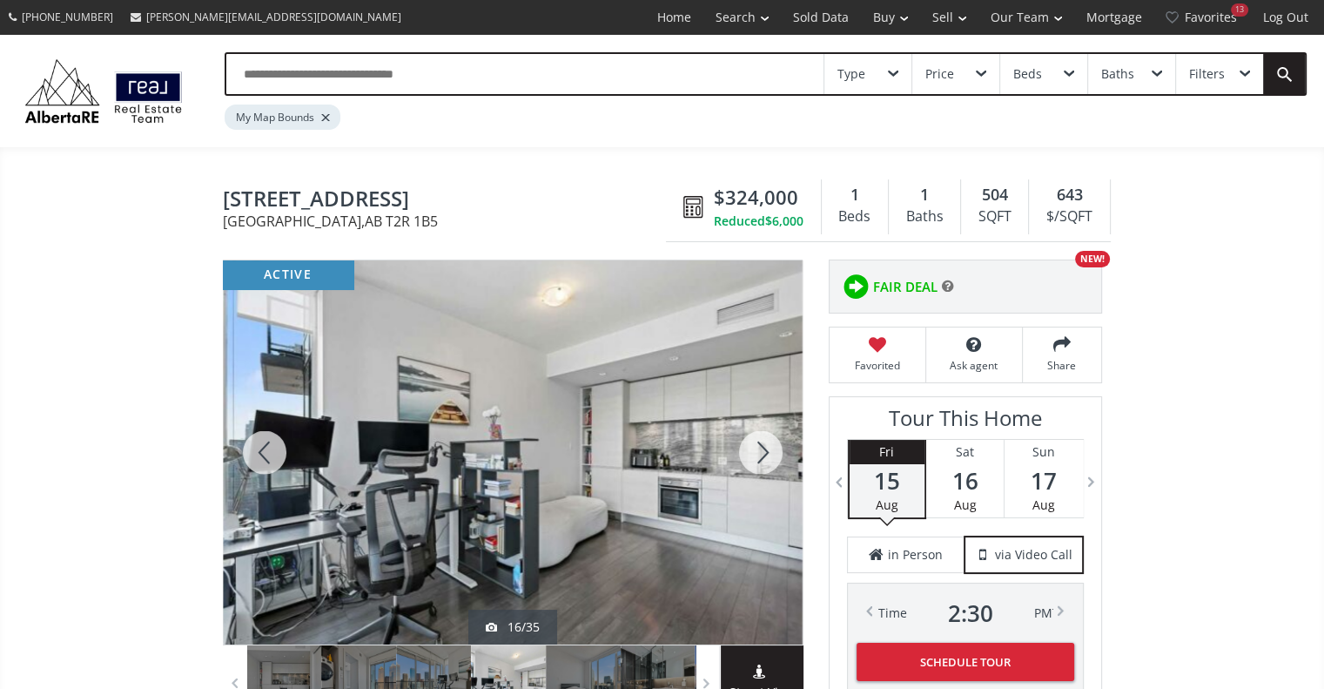
click at [756, 454] on div at bounding box center [761, 452] width 84 height 384
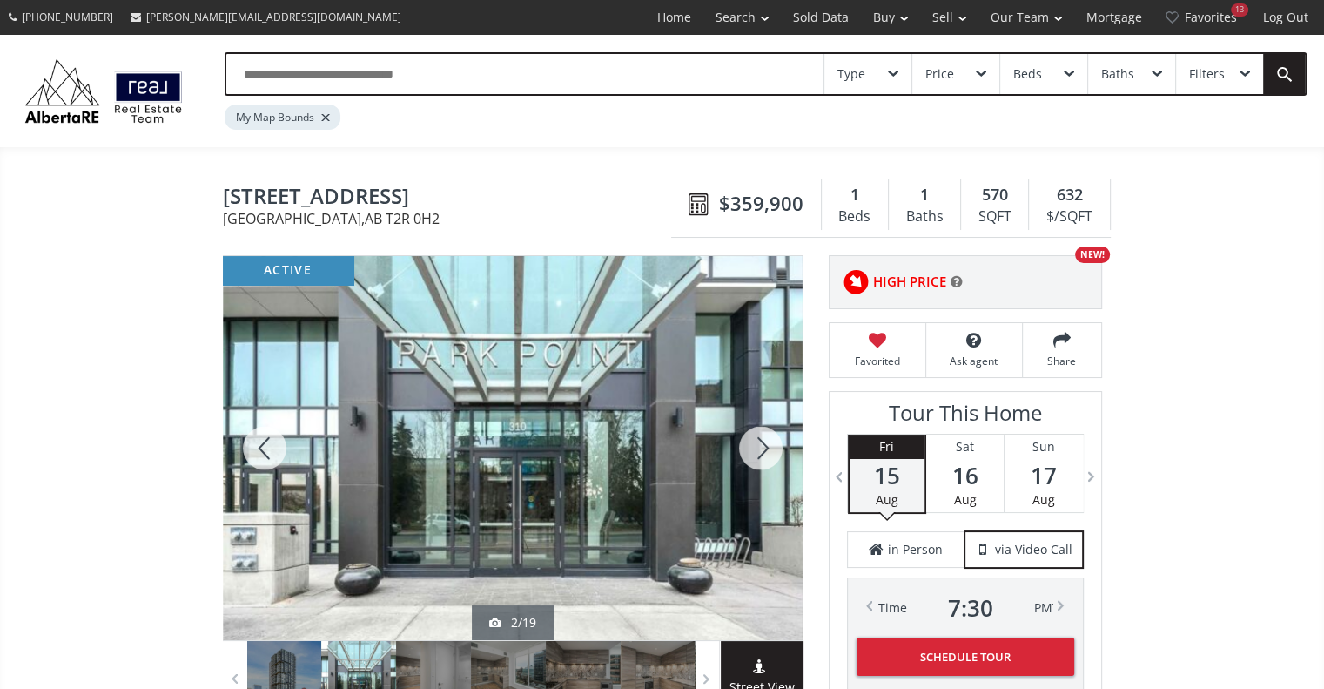
click at [764, 448] on div at bounding box center [761, 448] width 84 height 384
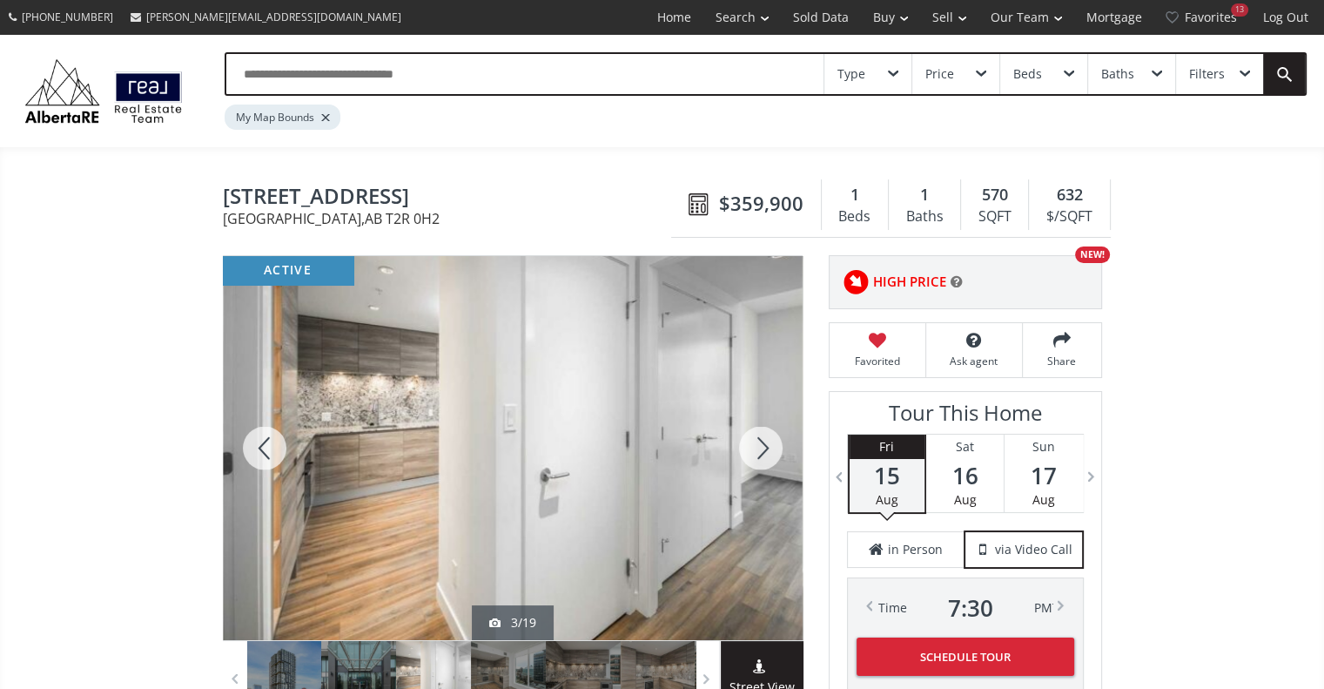
click at [764, 448] on div at bounding box center [761, 448] width 84 height 384
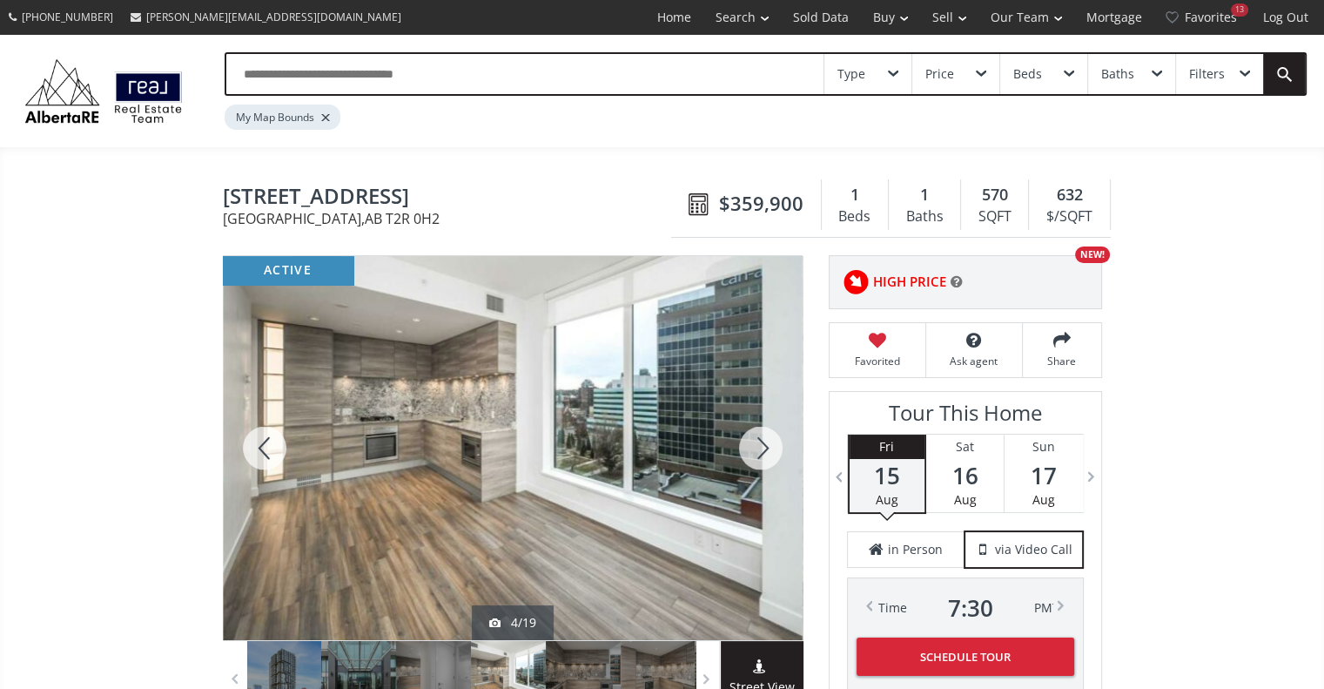
click at [764, 448] on div at bounding box center [761, 448] width 84 height 384
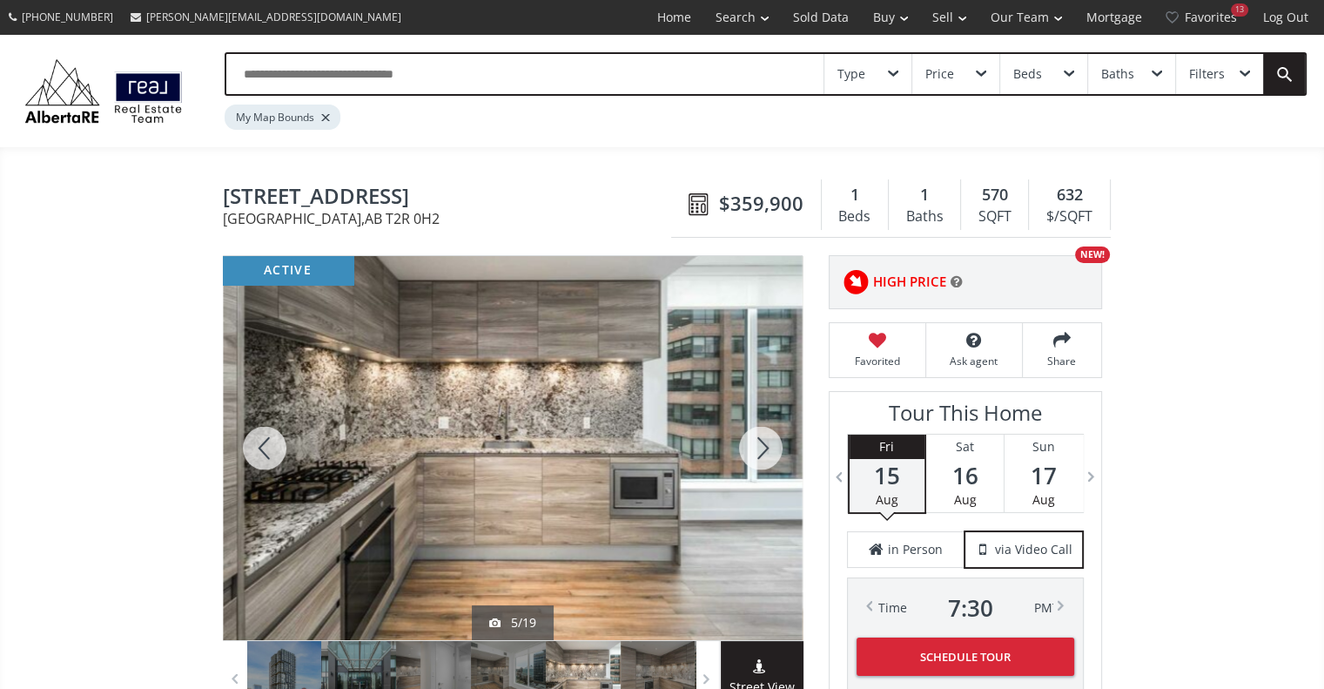
click at [265, 455] on div at bounding box center [265, 448] width 84 height 384
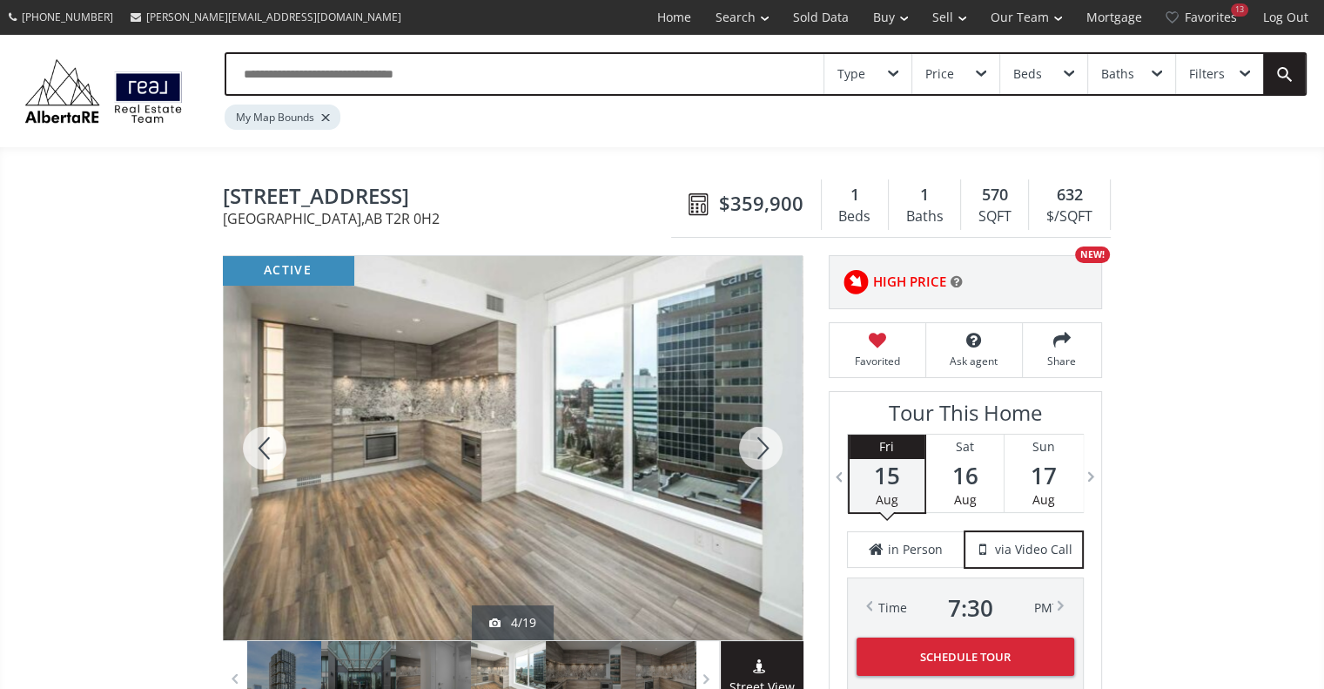
click at [751, 451] on div at bounding box center [761, 448] width 84 height 384
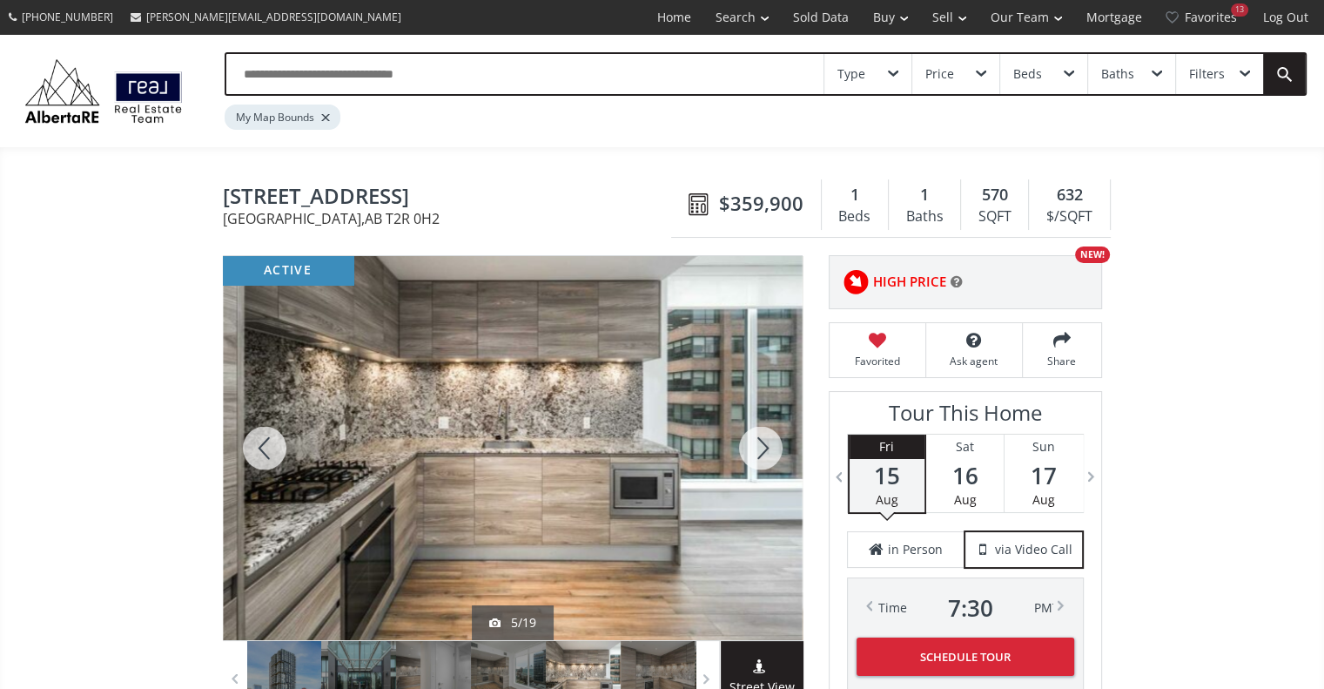
click at [751, 451] on div at bounding box center [761, 448] width 84 height 384
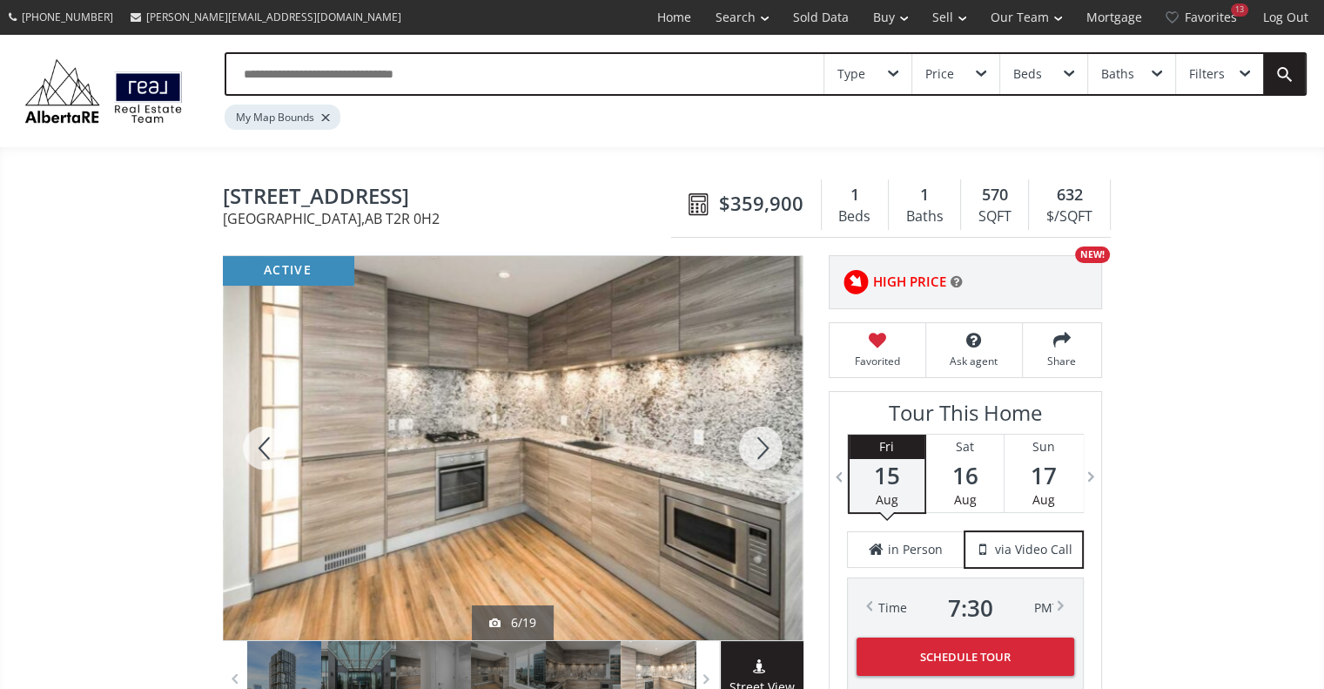
click at [751, 451] on div at bounding box center [761, 448] width 84 height 384
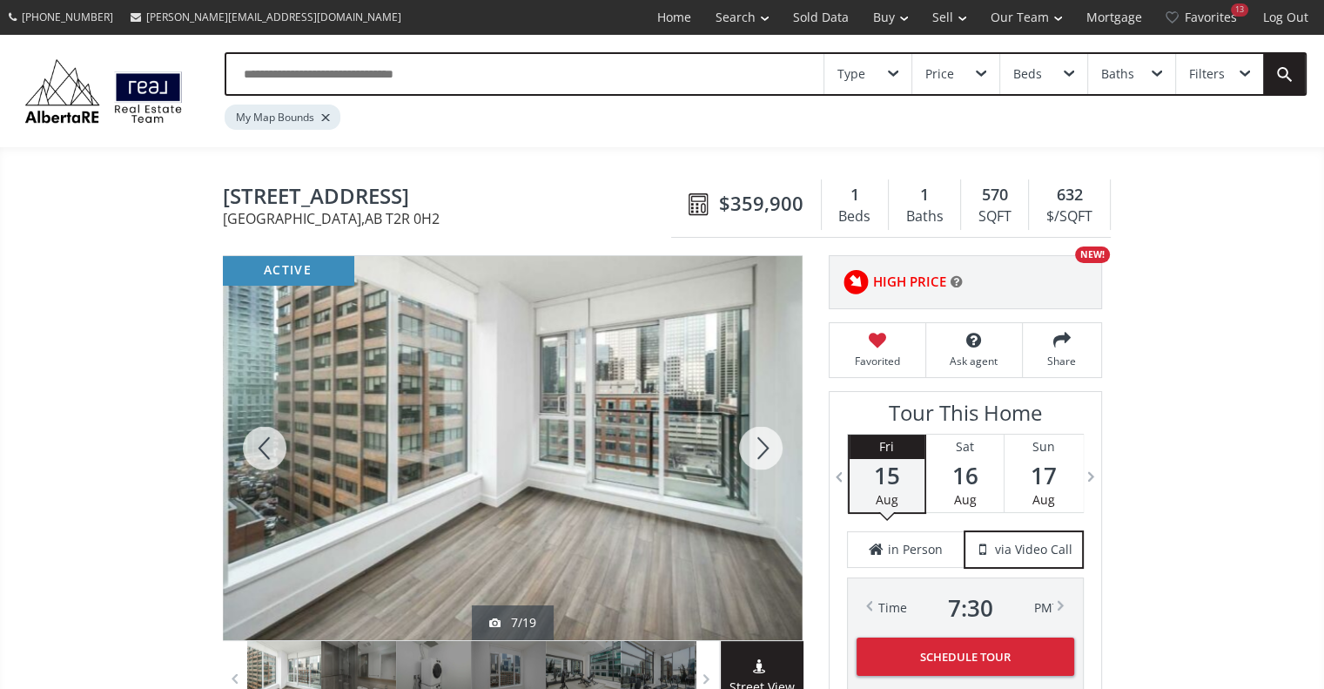
click at [751, 451] on div at bounding box center [761, 448] width 84 height 384
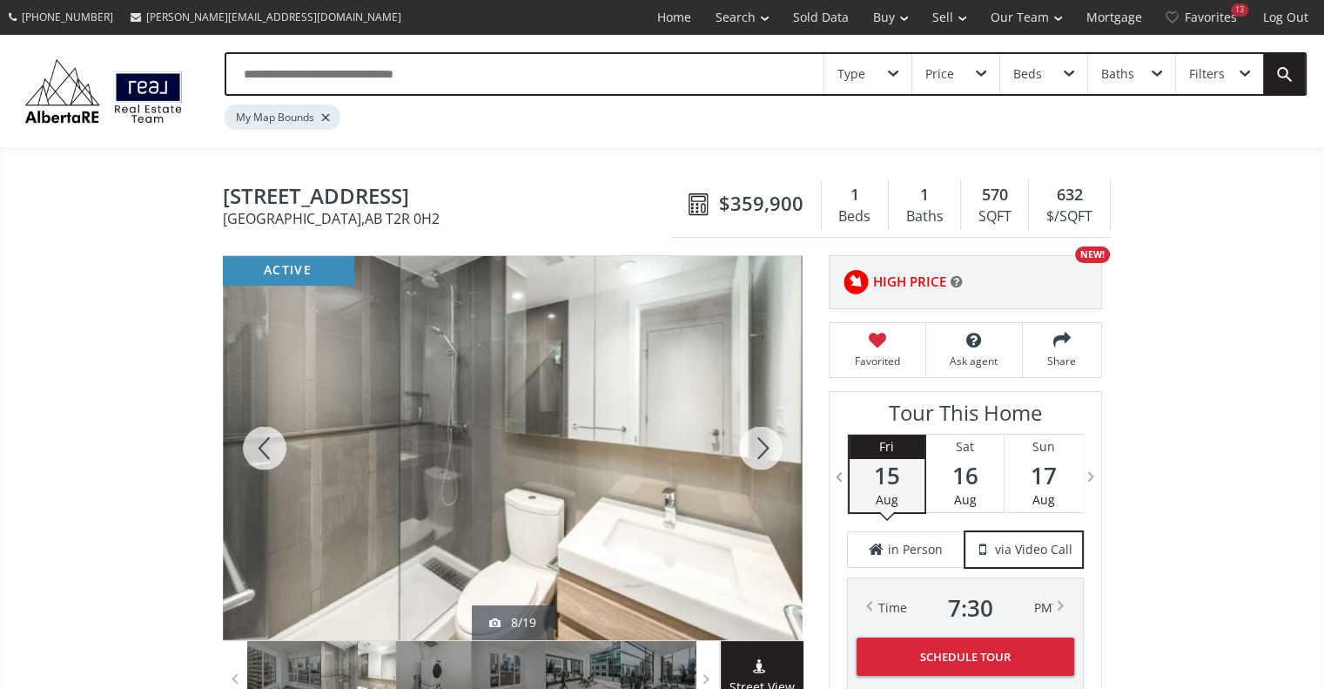
click at [254, 446] on div at bounding box center [265, 448] width 84 height 384
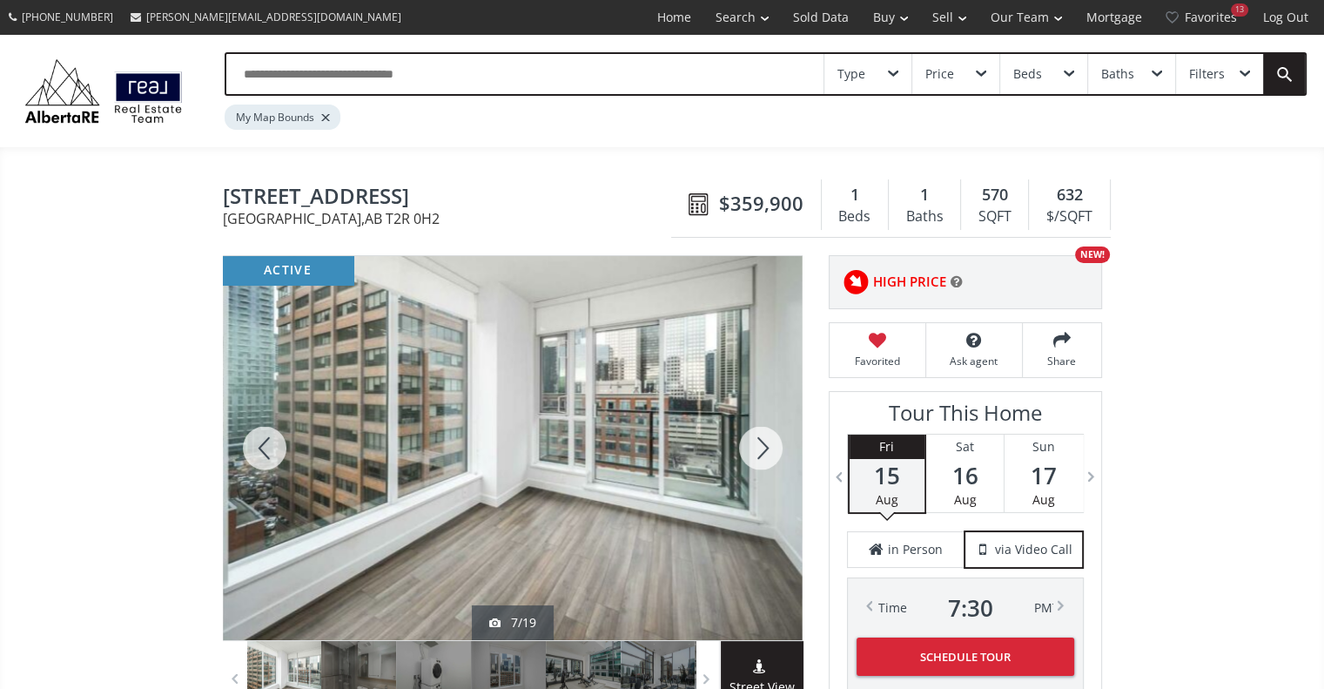
click at [254, 446] on div at bounding box center [265, 448] width 84 height 384
